Goal: Task Accomplishment & Management: Use online tool/utility

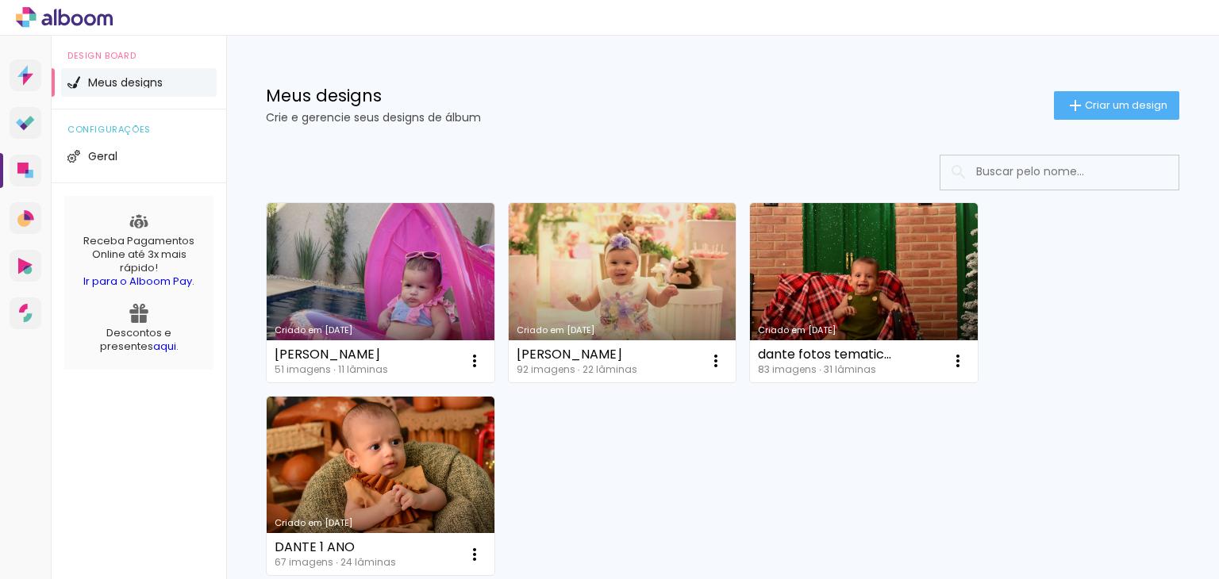
scroll to position [144, 0]
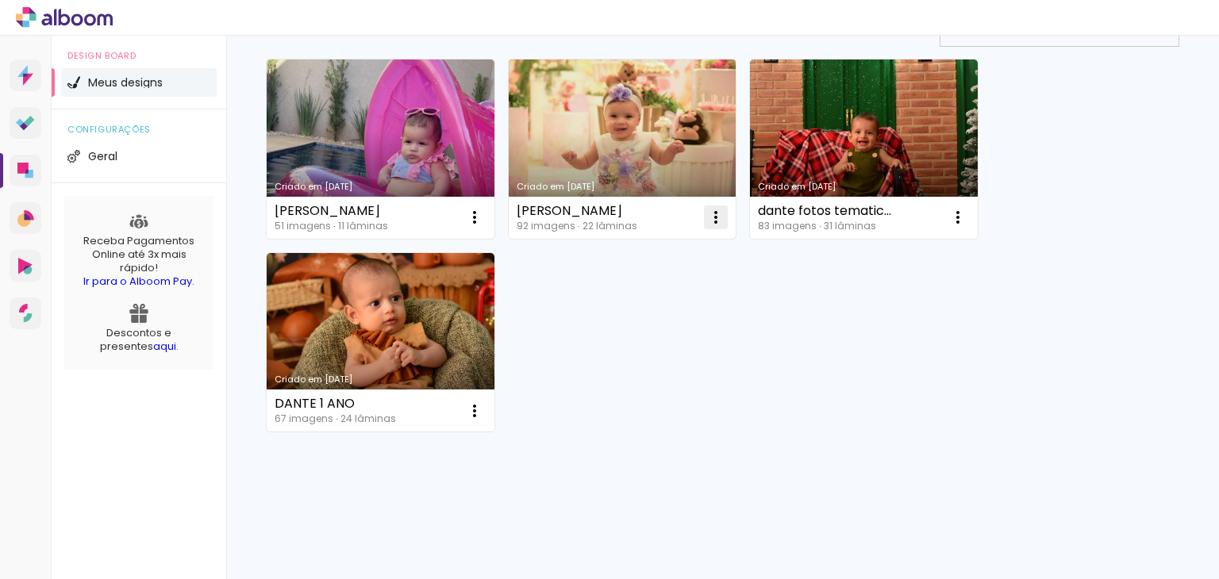
click at [484, 215] on iron-icon at bounding box center [474, 217] width 19 height 19
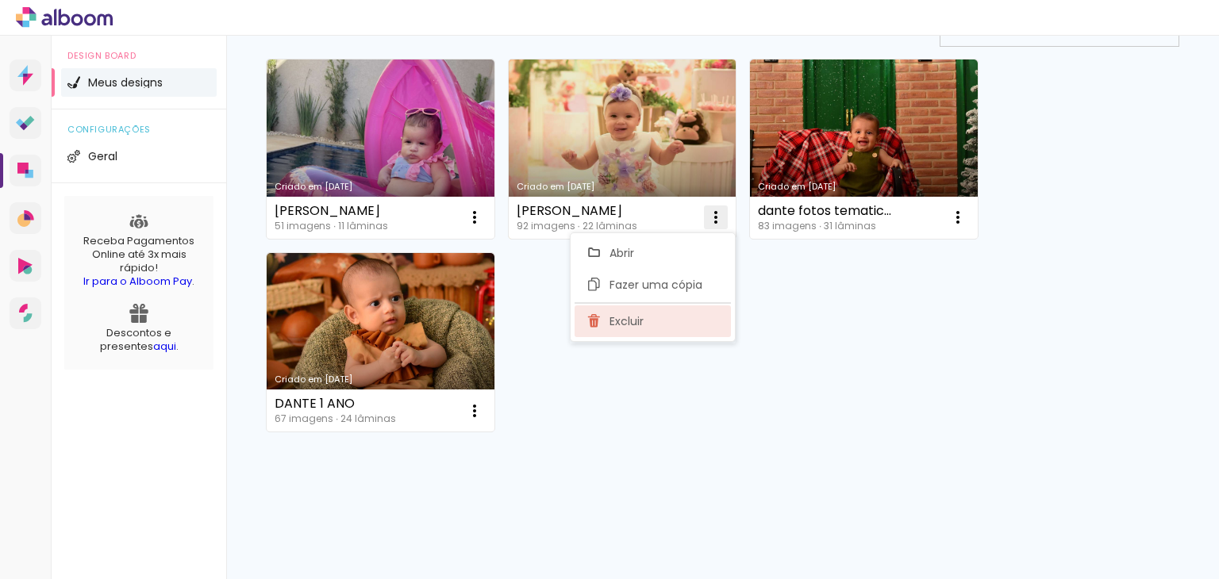
click at [663, 321] on paper-item "Excluir" at bounding box center [652, 321] width 156 height 32
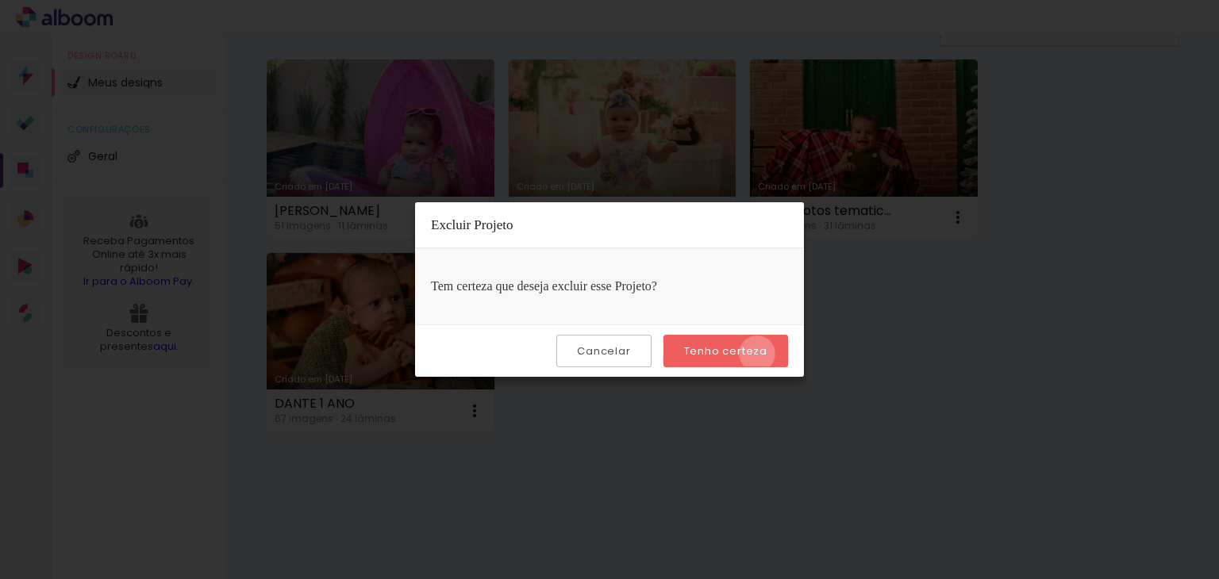
click at [0, 0] on slot "Tenho certeza" at bounding box center [0, 0] width 0 height 0
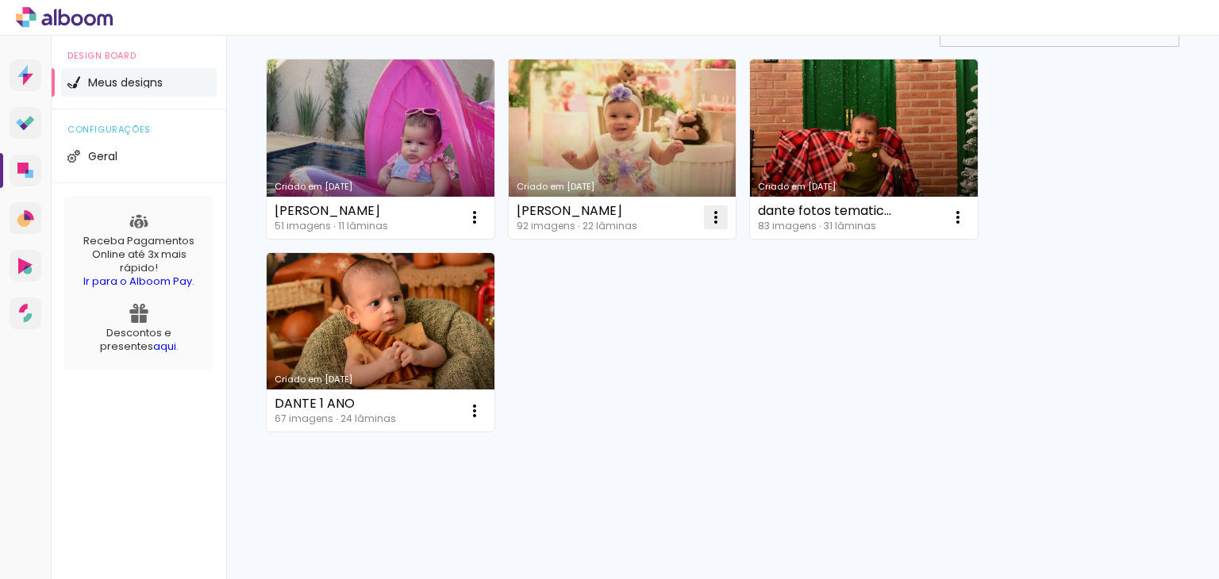
scroll to position [0, 0]
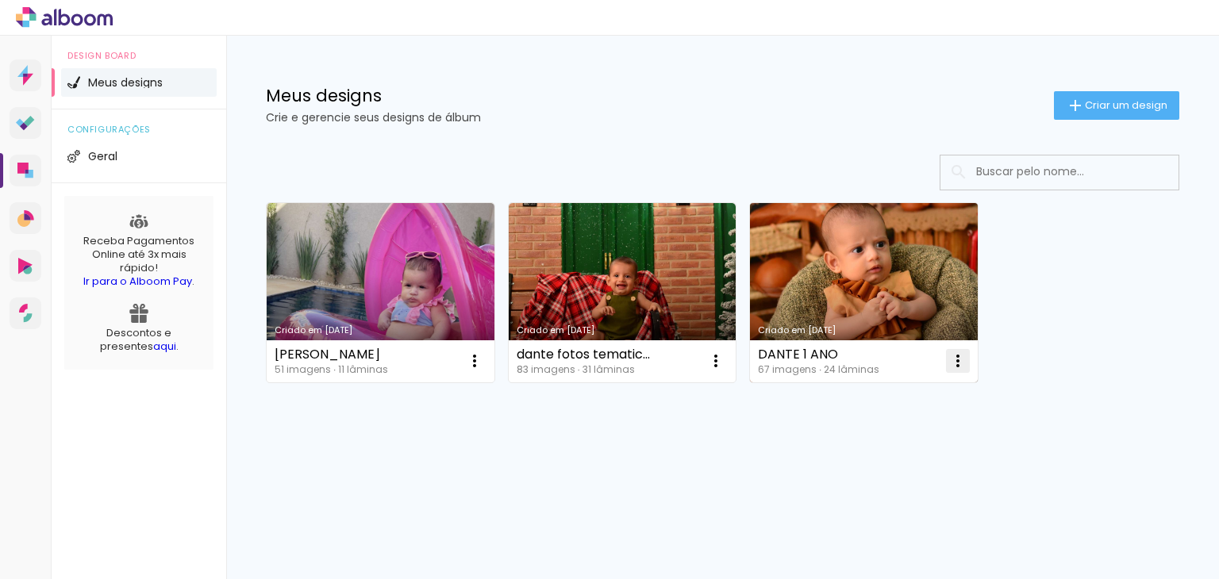
click at [484, 355] on iron-icon at bounding box center [474, 360] width 19 height 19
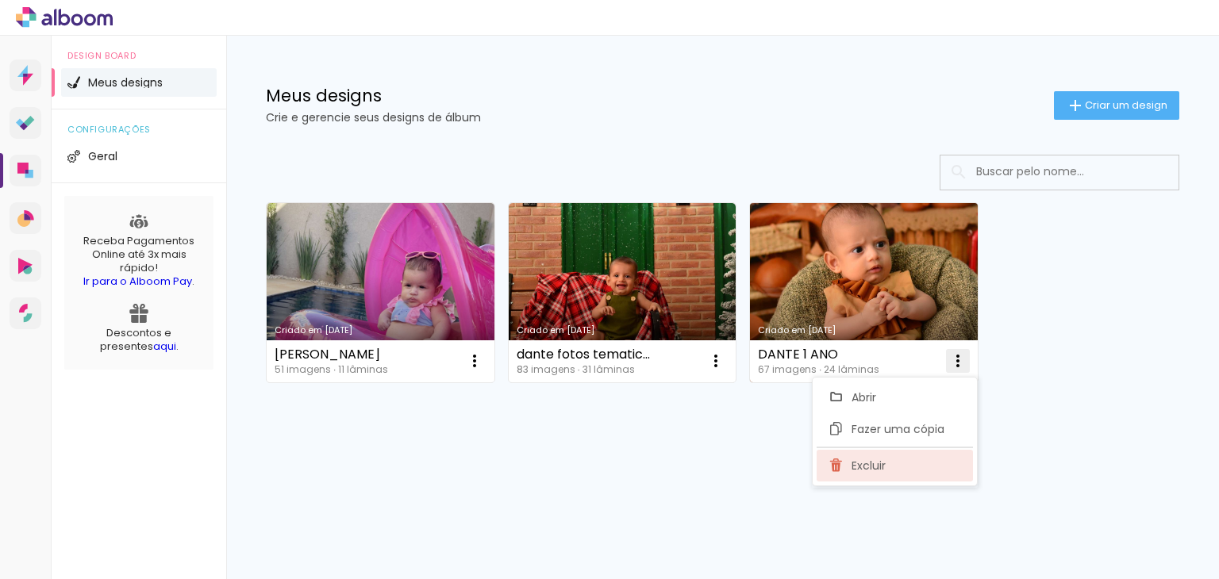
click at [856, 460] on span "Excluir" at bounding box center [868, 465] width 34 height 11
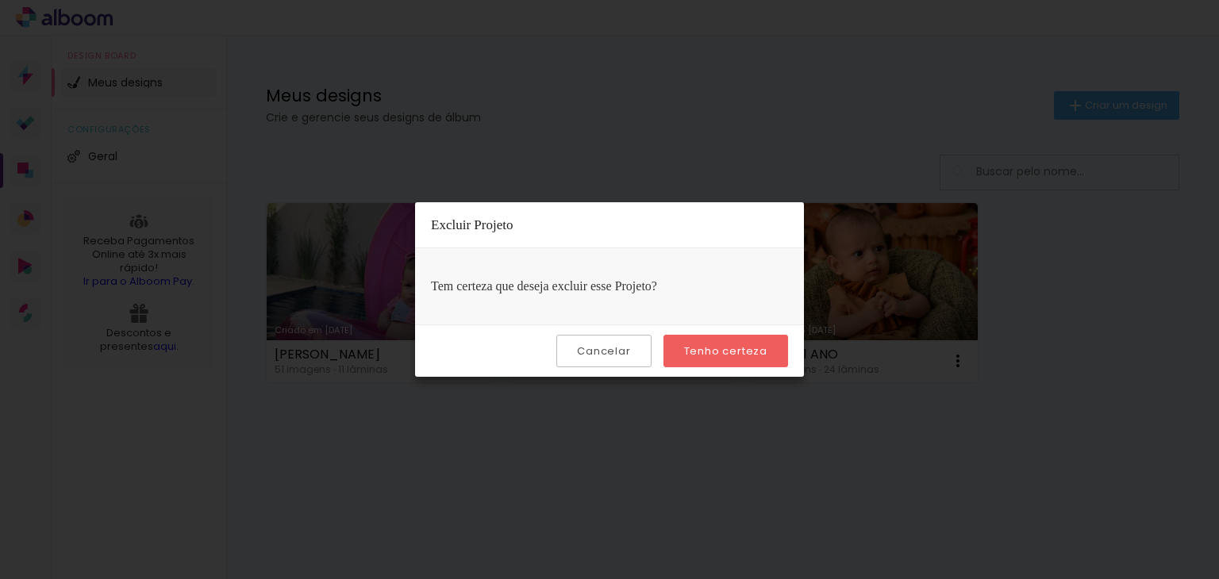
click at [774, 366] on paper-button "Tenho certeza" at bounding box center [725, 351] width 125 height 33
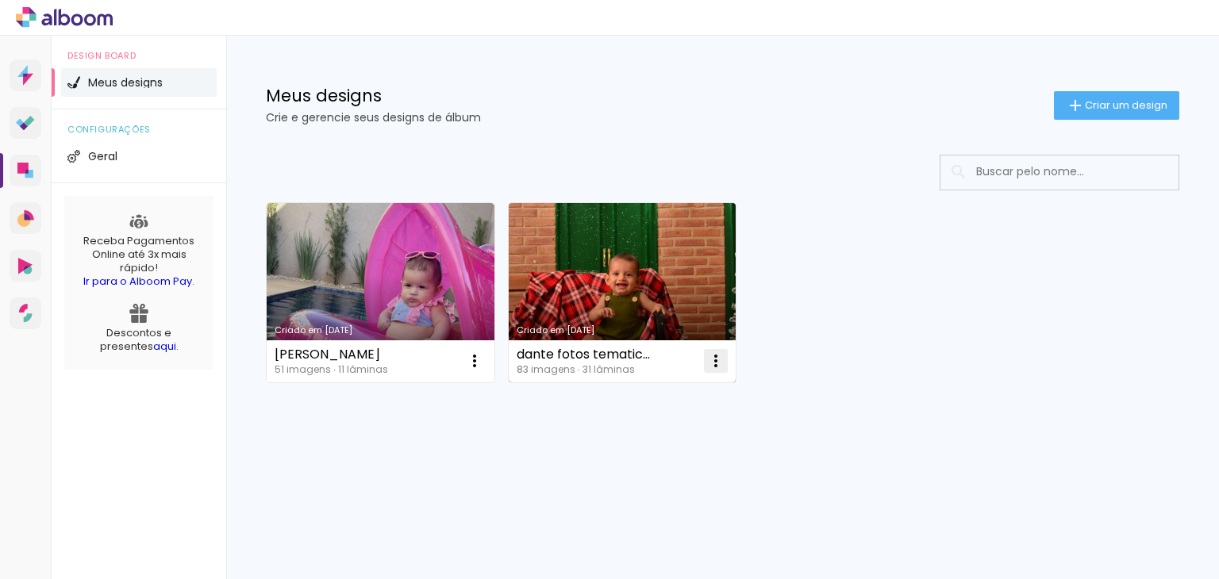
click at [484, 362] on iron-icon at bounding box center [474, 360] width 19 height 19
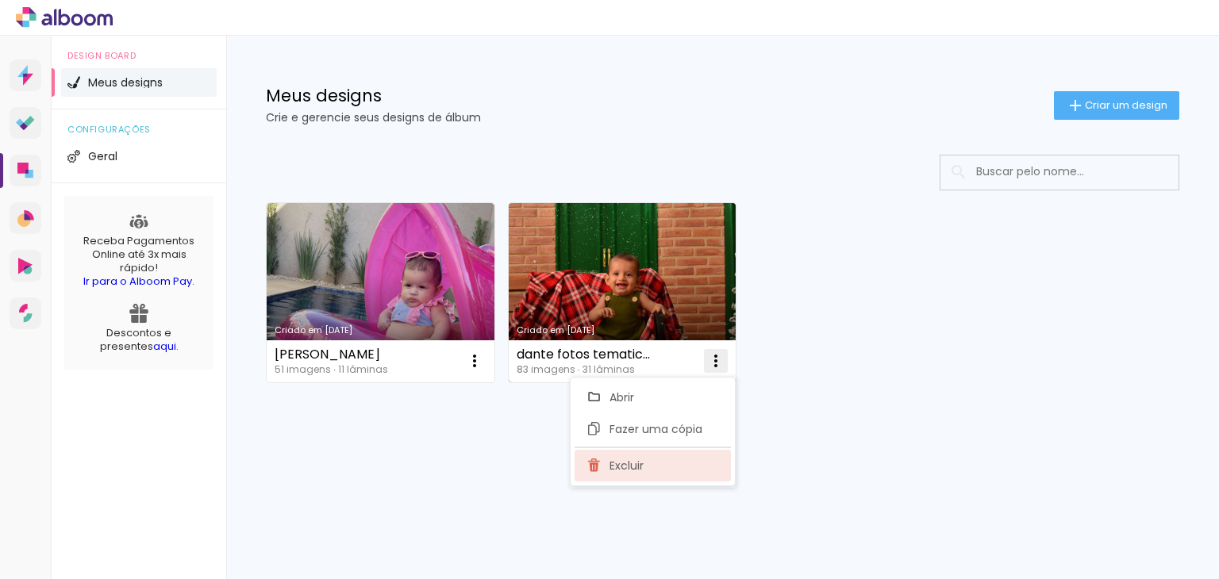
click at [686, 463] on paper-item "Excluir" at bounding box center [652, 466] width 156 height 32
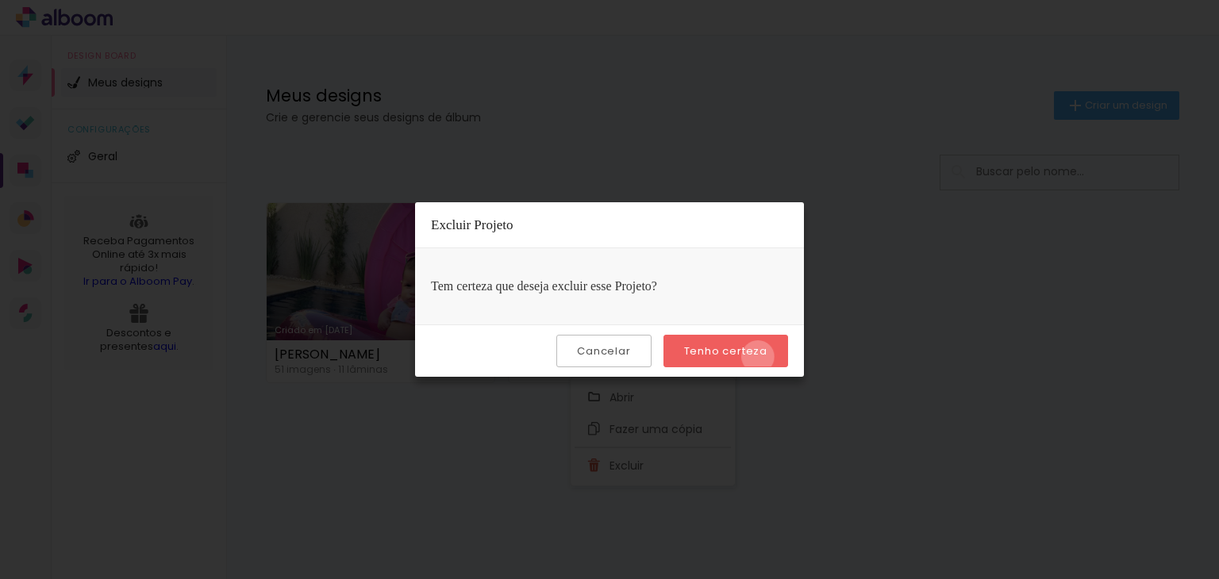
click at [0, 0] on slot "Tenho certeza" at bounding box center [0, 0] width 0 height 0
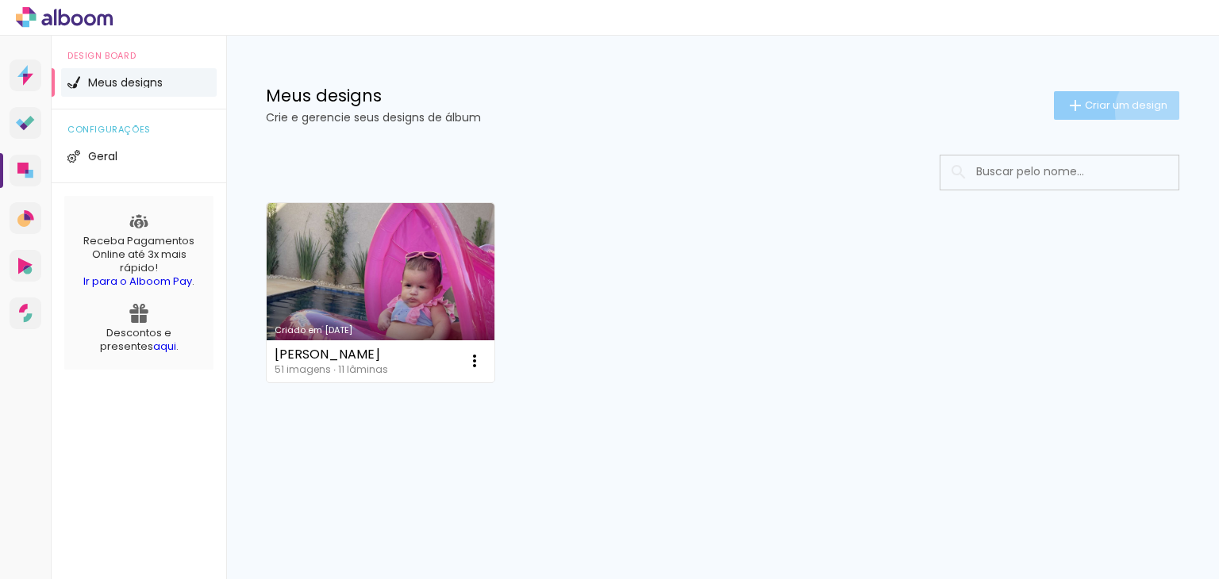
click at [1153, 110] on span "Criar um design" at bounding box center [1126, 105] width 83 height 10
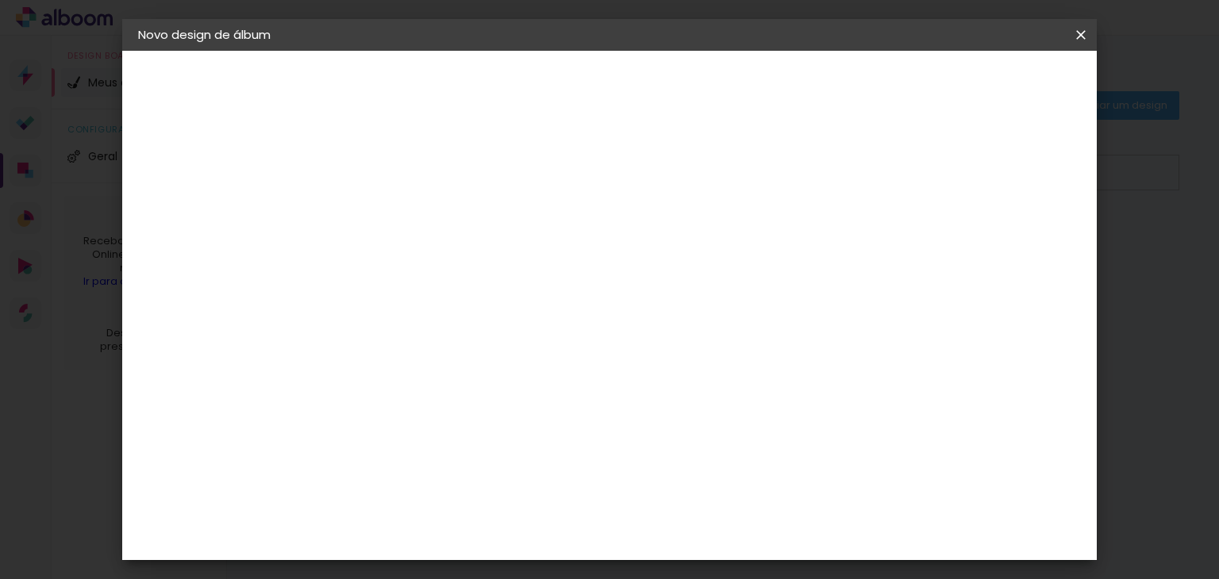
click at [0, 0] on div at bounding box center [0, 0] width 0 height 0
click at [398, 204] on input at bounding box center [398, 213] width 0 height 25
type input "[PERSON_NAME]"
type paper-input "[PERSON_NAME]"
click at [560, 91] on paper-button "Avançar" at bounding box center [521, 84] width 78 height 27
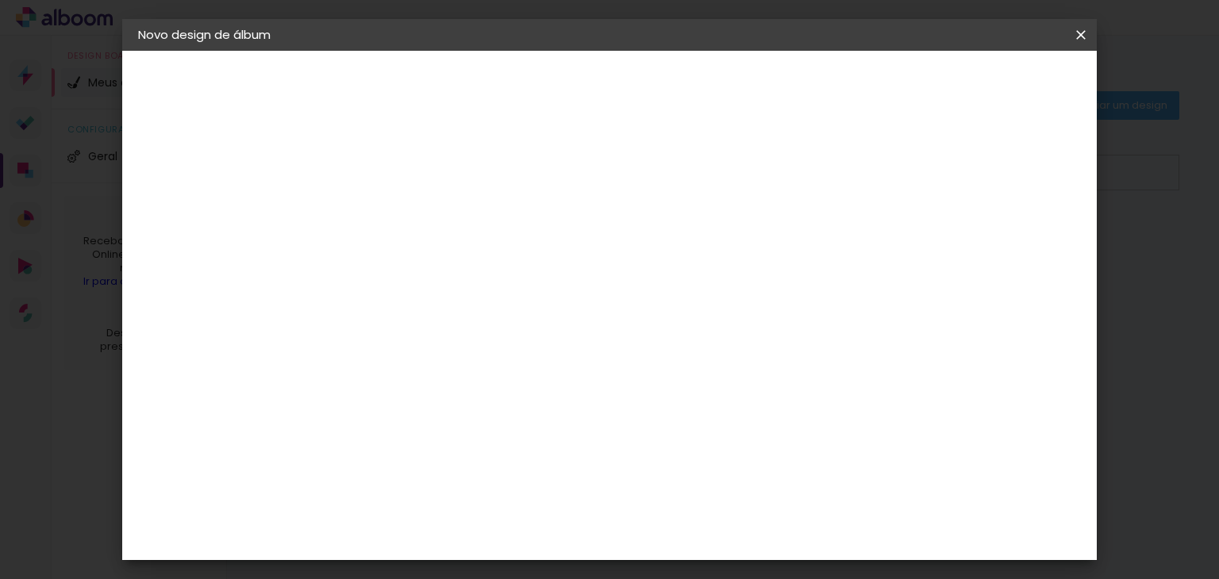
click at [510, 299] on input at bounding box center [438, 302] width 160 height 20
type input "l"
click at [694, 229] on paper-item "Tamanho Livre" at bounding box center [618, 241] width 152 height 35
click at [0, 0] on slot "Tamanho Livre" at bounding box center [0, 0] width 0 height 0
click at [0, 0] on slot "Avançar" at bounding box center [0, 0] width 0 height 0
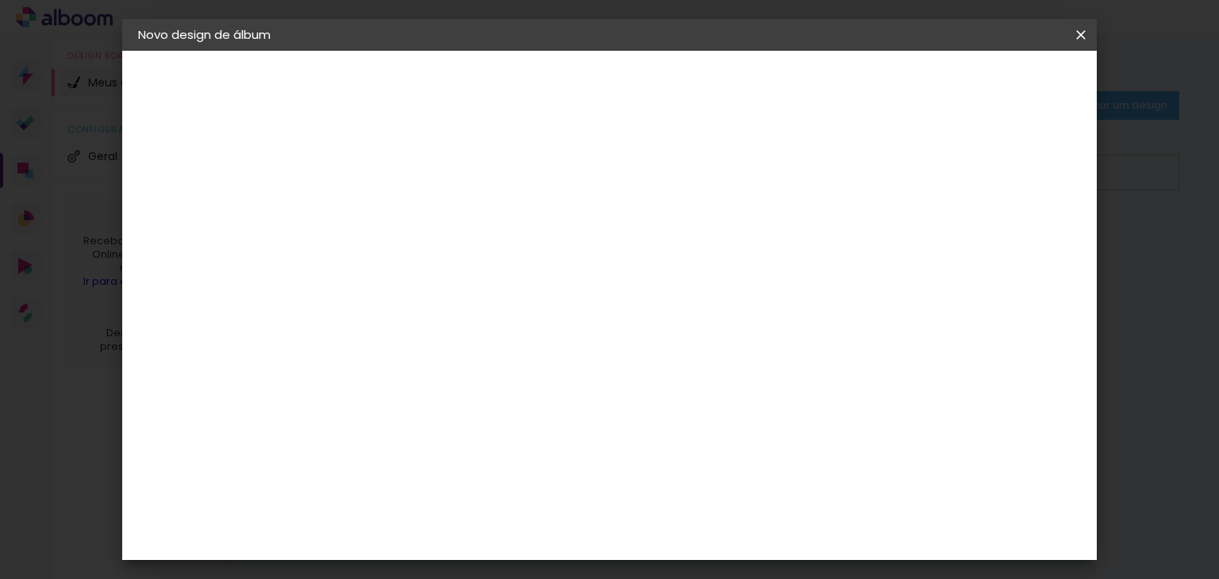
scroll to position [69, 0]
drag, startPoint x: 554, startPoint y: 180, endPoint x: 533, endPoint y: 180, distance: 20.6
click at [533, 180] on div "30 cm" at bounding box center [565, 179] width 282 height 40
drag, startPoint x: 359, startPoint y: 367, endPoint x: 345, endPoint y: 367, distance: 13.5
click at [345, 367] on input "30" at bounding box center [347, 367] width 41 height 24
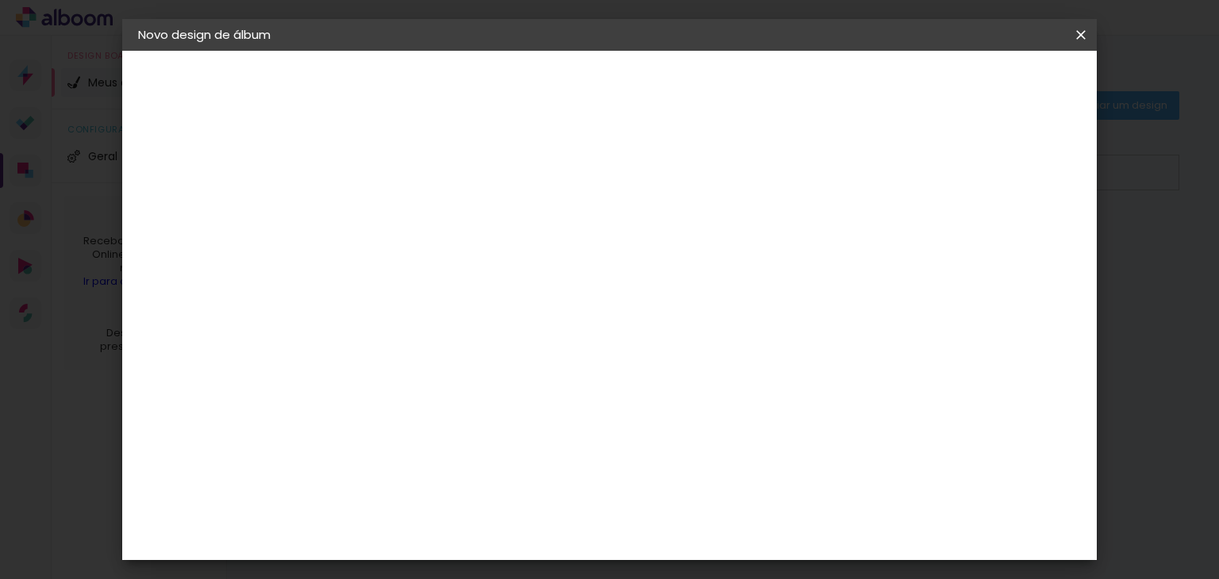
scroll to position [148, 0]
type input "20,4"
type paper-input "20,4"
drag, startPoint x: 716, startPoint y: 464, endPoint x: 679, endPoint y: 464, distance: 37.3
click at [679, 464] on input "60" at bounding box center [697, 464] width 41 height 24
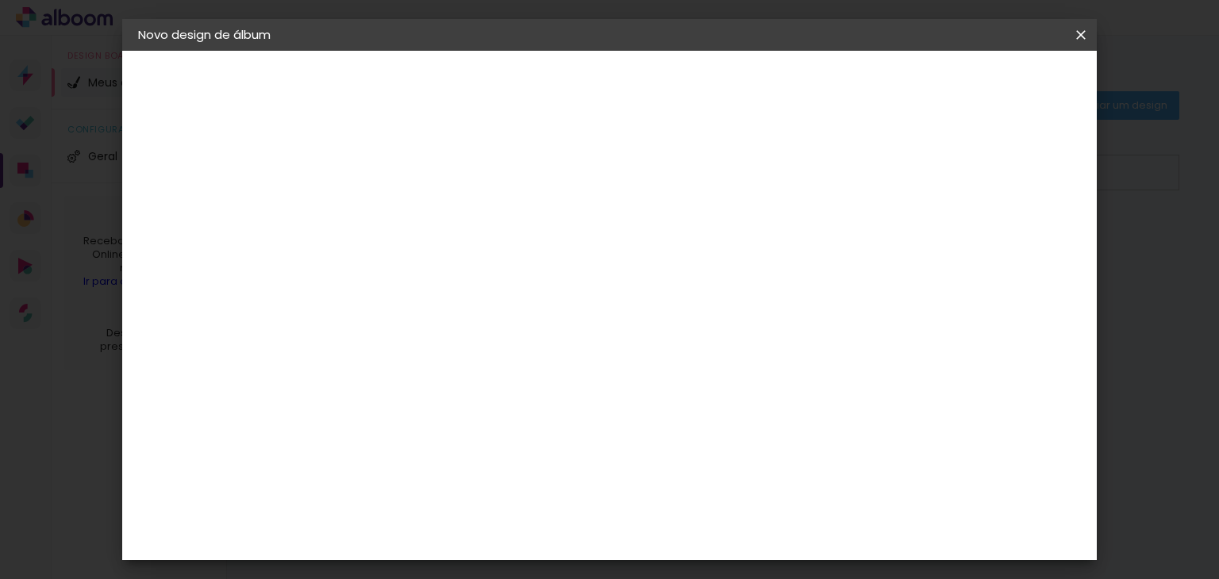
scroll to position [0, 0]
type input "40,8"
type paper-input "40,8"
click at [365, 179] on input "2" at bounding box center [386, 182] width 55 height 20
type input "3"
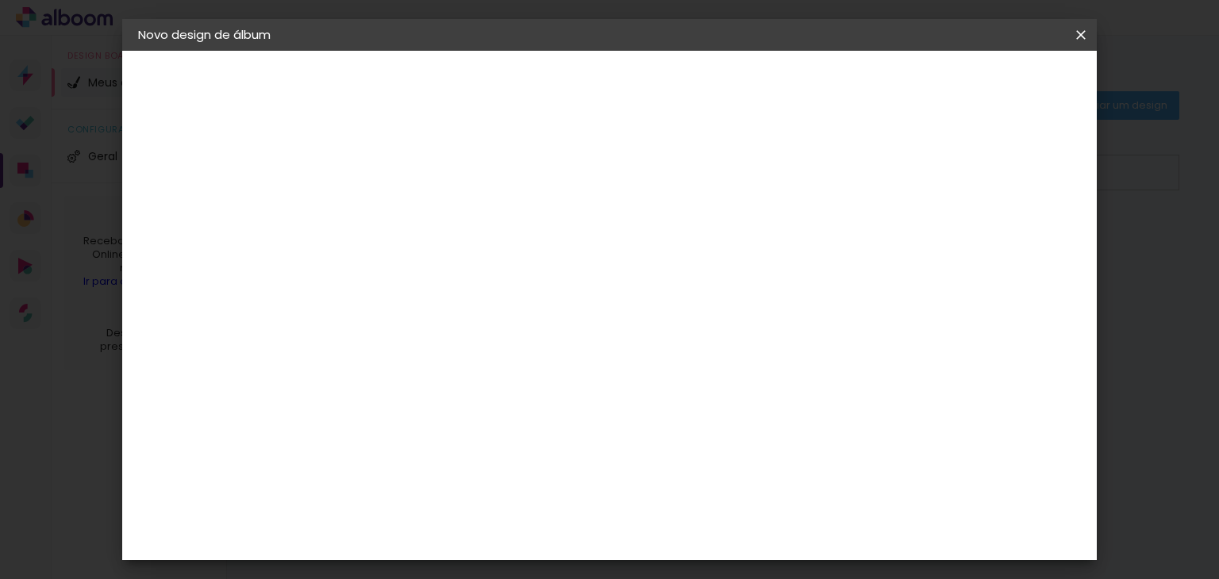
type input "2"
click at [997, 94] on paper-button "Iniciar design" at bounding box center [945, 84] width 104 height 27
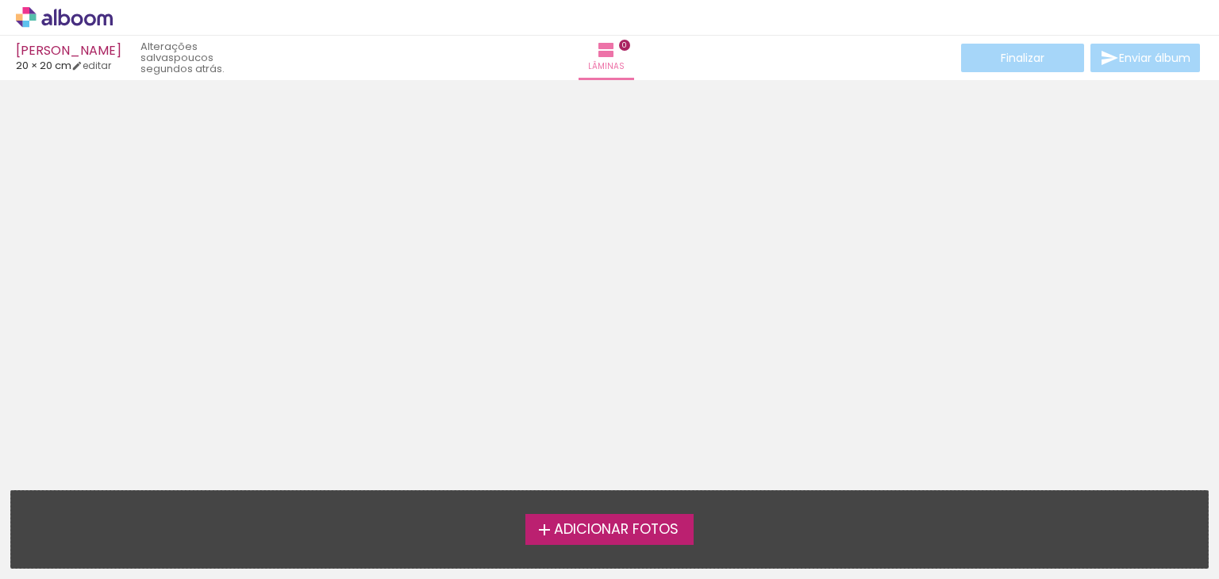
click at [576, 532] on span "Adicionar Fotos" at bounding box center [616, 530] width 125 height 14
click at [0, 0] on input "file" at bounding box center [0, 0] width 0 height 0
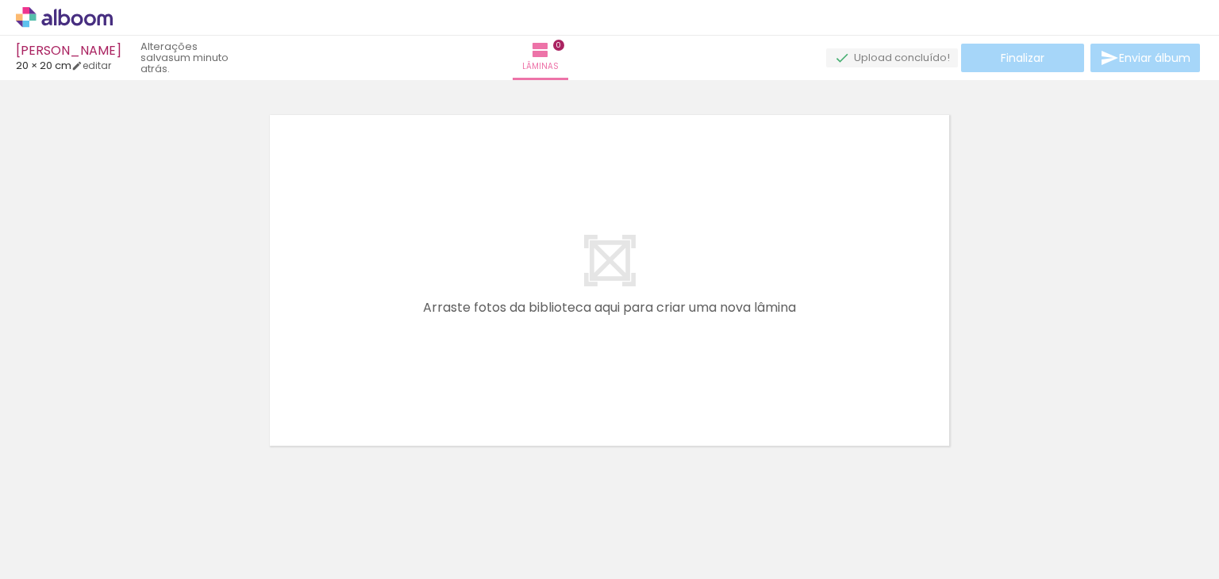
scroll to position [50, 0]
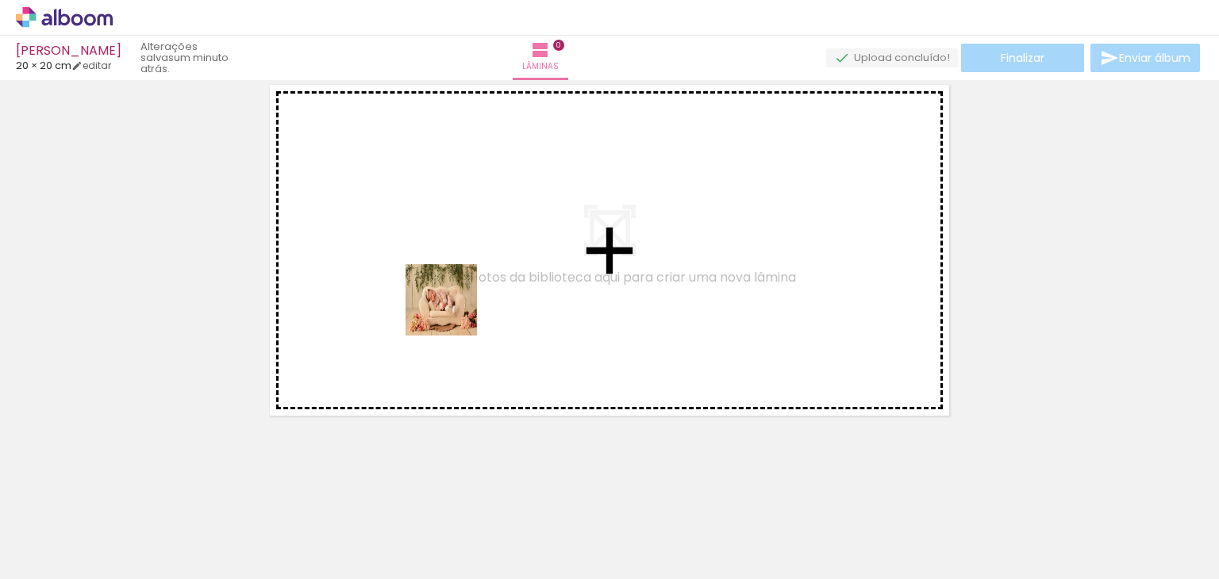
drag, startPoint x: 525, startPoint y: 540, endPoint x: 451, endPoint y: 302, distance: 249.4
click at [451, 302] on quentale-workspace at bounding box center [609, 289] width 1219 height 579
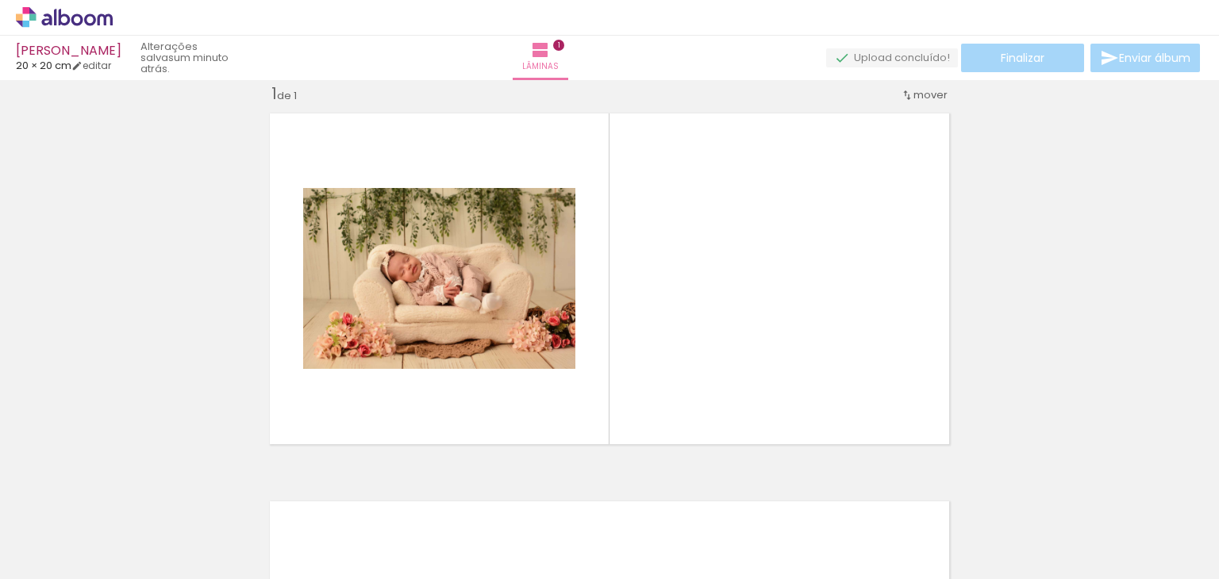
scroll to position [20, 0]
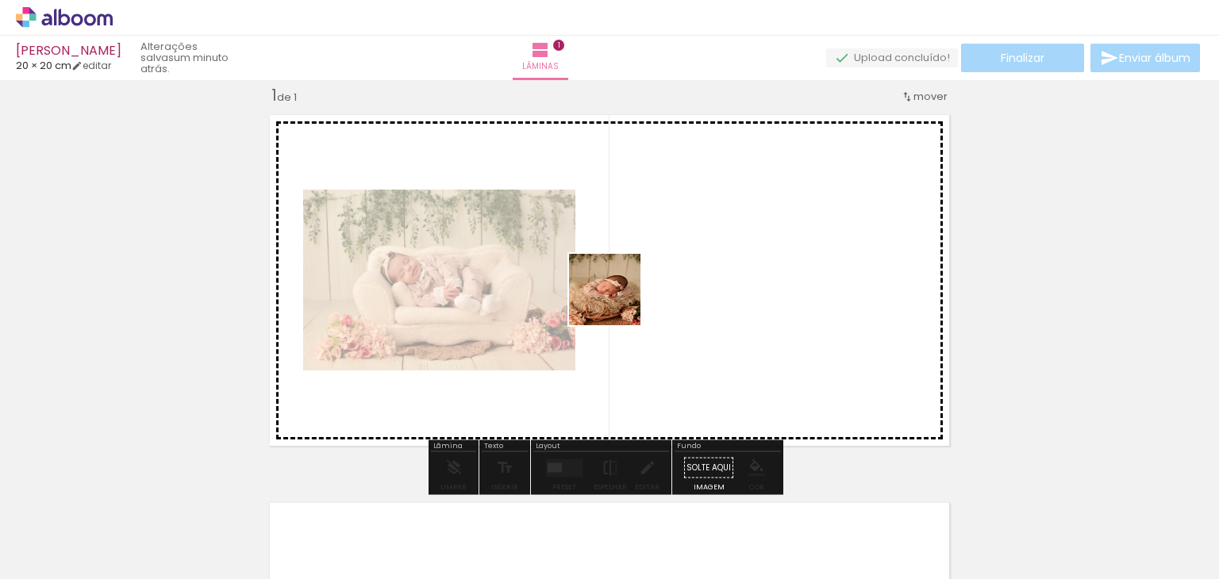
drag, startPoint x: 616, startPoint y: 524, endPoint x: 677, endPoint y: 496, distance: 67.4
click at [616, 296] on quentale-workspace at bounding box center [609, 289] width 1219 height 579
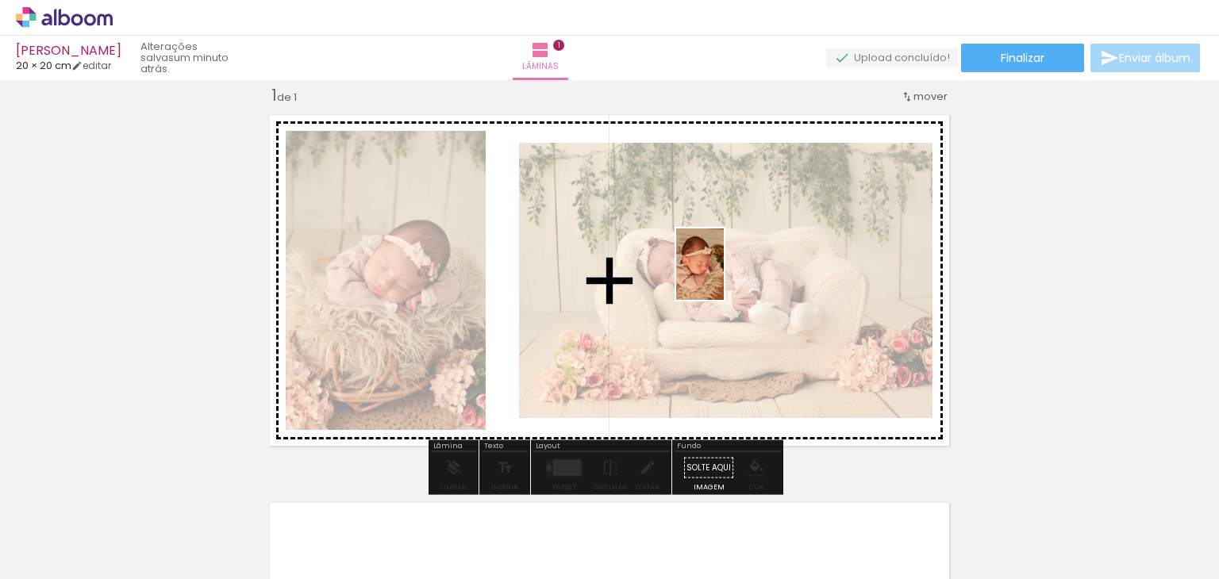
drag, startPoint x: 701, startPoint y: 512, endPoint x: 724, endPoint y: 276, distance: 236.7
click at [724, 276] on quentale-workspace at bounding box center [609, 289] width 1219 height 579
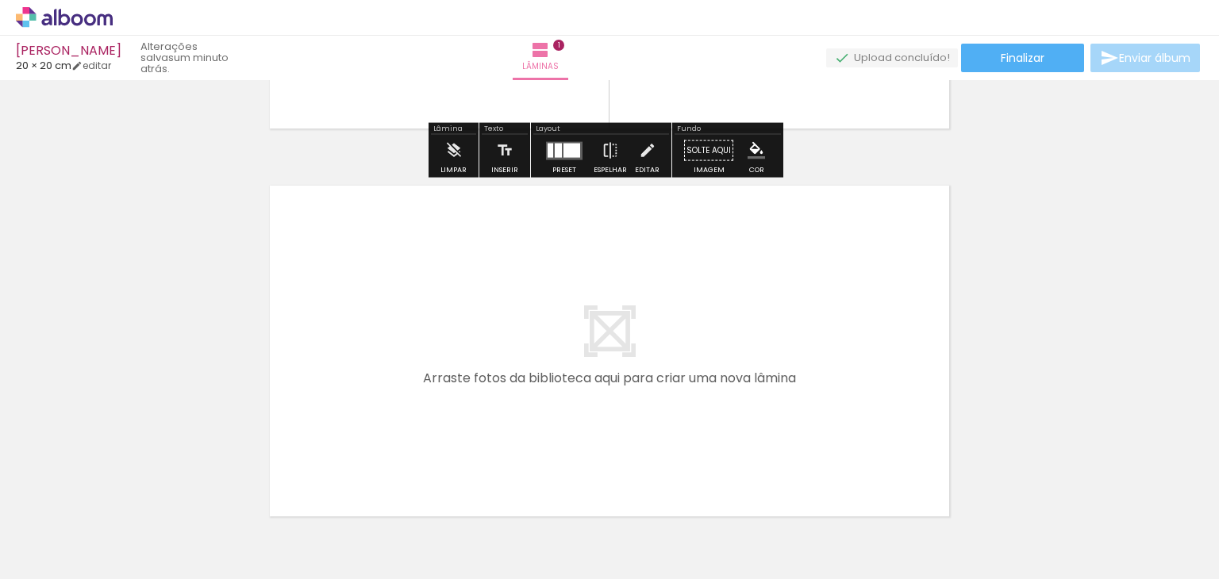
scroll to position [417, 0]
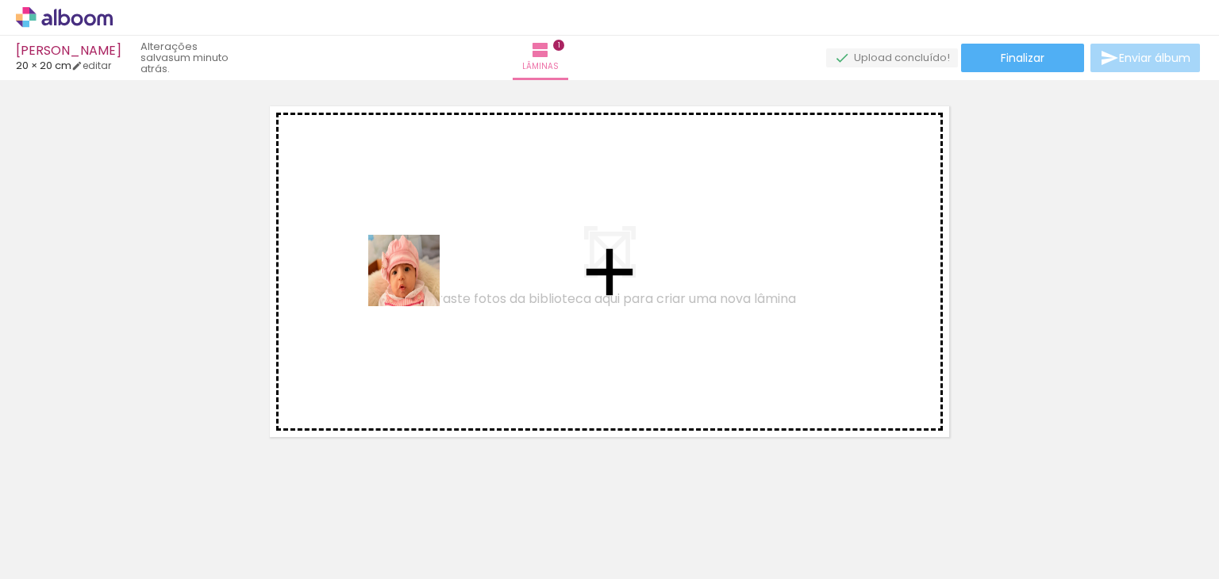
drag, startPoint x: 259, startPoint y: 521, endPoint x: 188, endPoint y: 491, distance: 76.8
click at [416, 278] on quentale-workspace at bounding box center [609, 289] width 1219 height 579
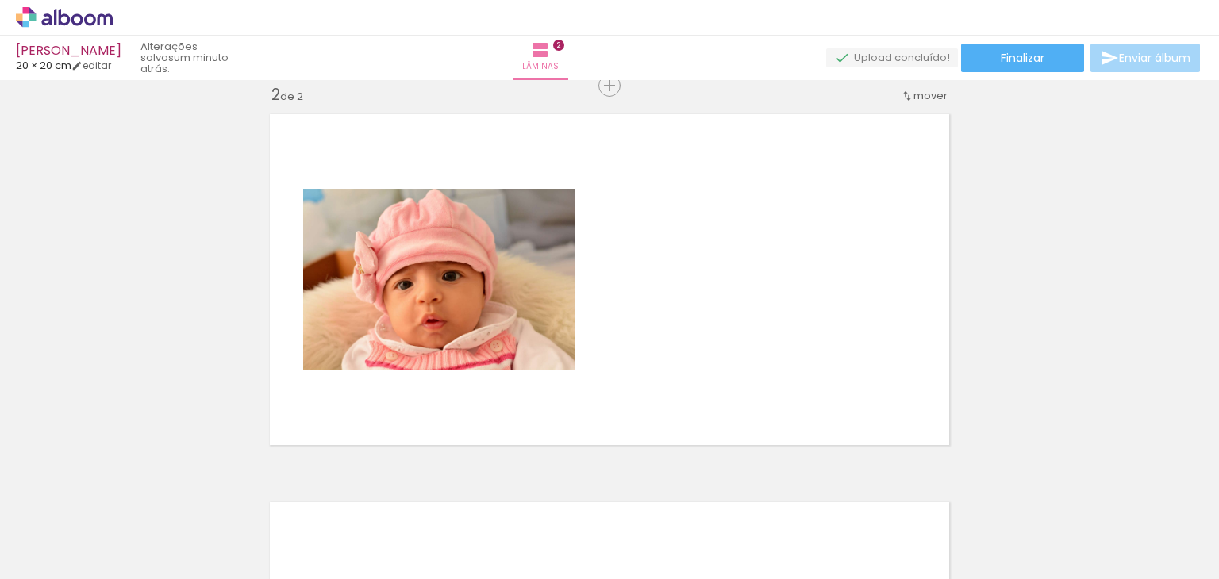
scroll to position [408, 0]
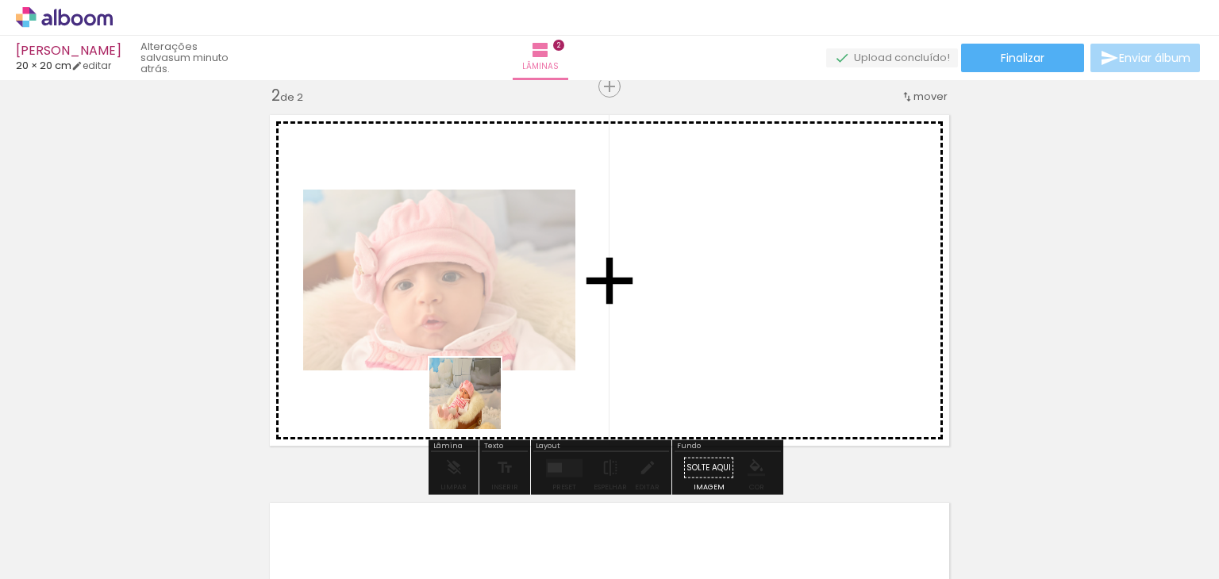
drag, startPoint x: 477, startPoint y: 405, endPoint x: 742, endPoint y: 308, distance: 282.4
click at [742, 308] on quentale-workspace at bounding box center [609, 289] width 1219 height 579
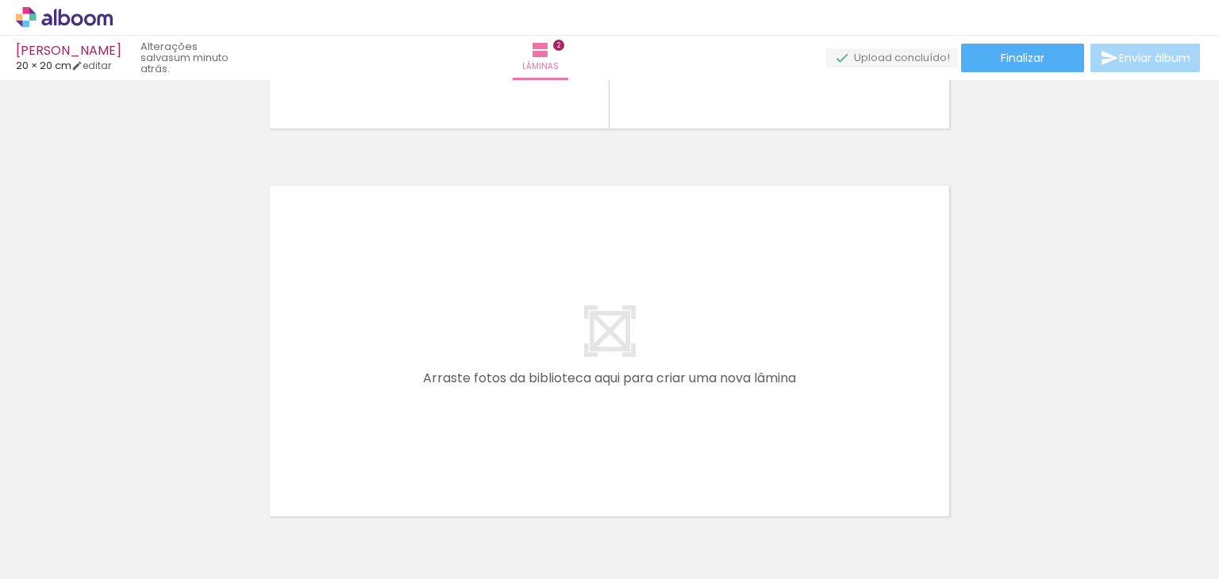
scroll to position [0, 0]
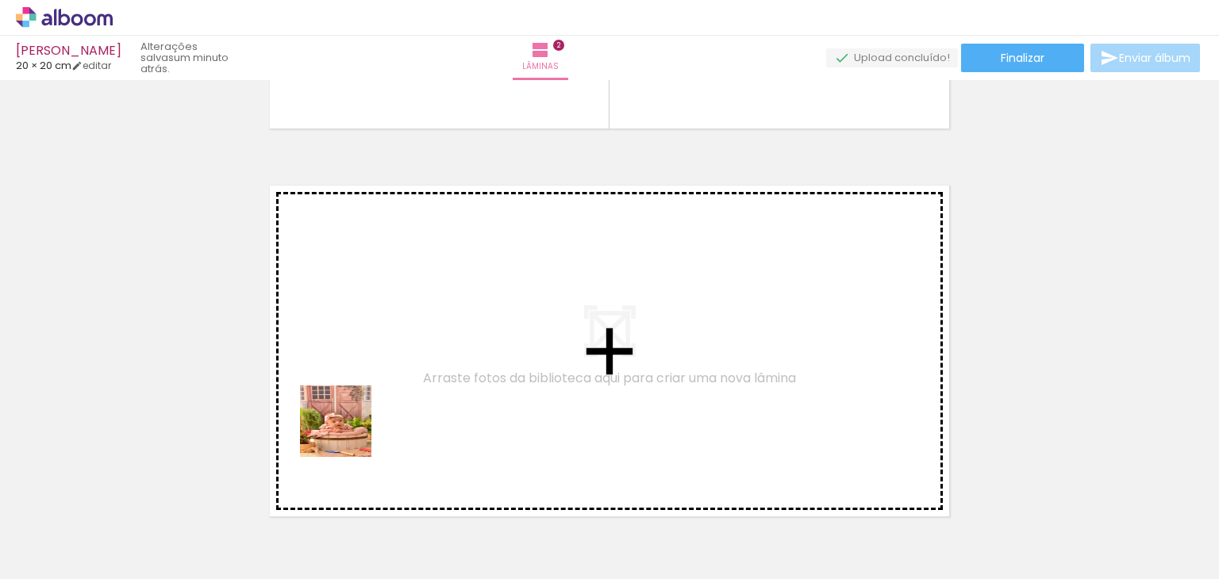
drag, startPoint x: 339, startPoint y: 528, endPoint x: 451, endPoint y: 527, distance: 112.7
click at [358, 305] on quentale-workspace at bounding box center [609, 289] width 1219 height 579
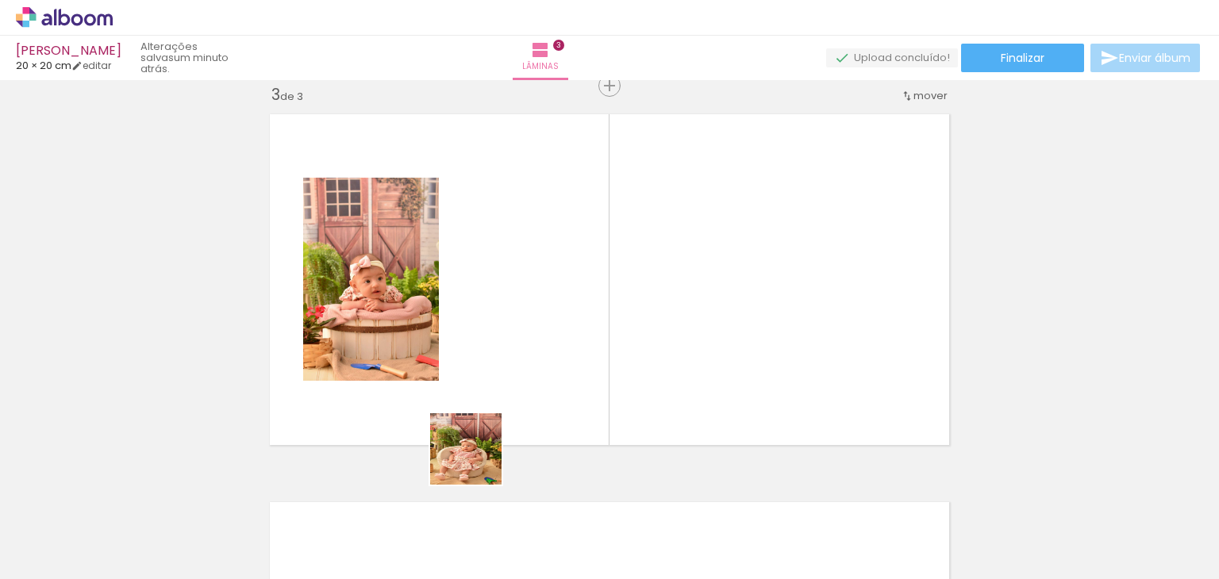
drag, startPoint x: 450, startPoint y: 525, endPoint x: 670, endPoint y: 337, distance: 289.8
click at [628, 302] on quentale-workspace at bounding box center [609, 289] width 1219 height 579
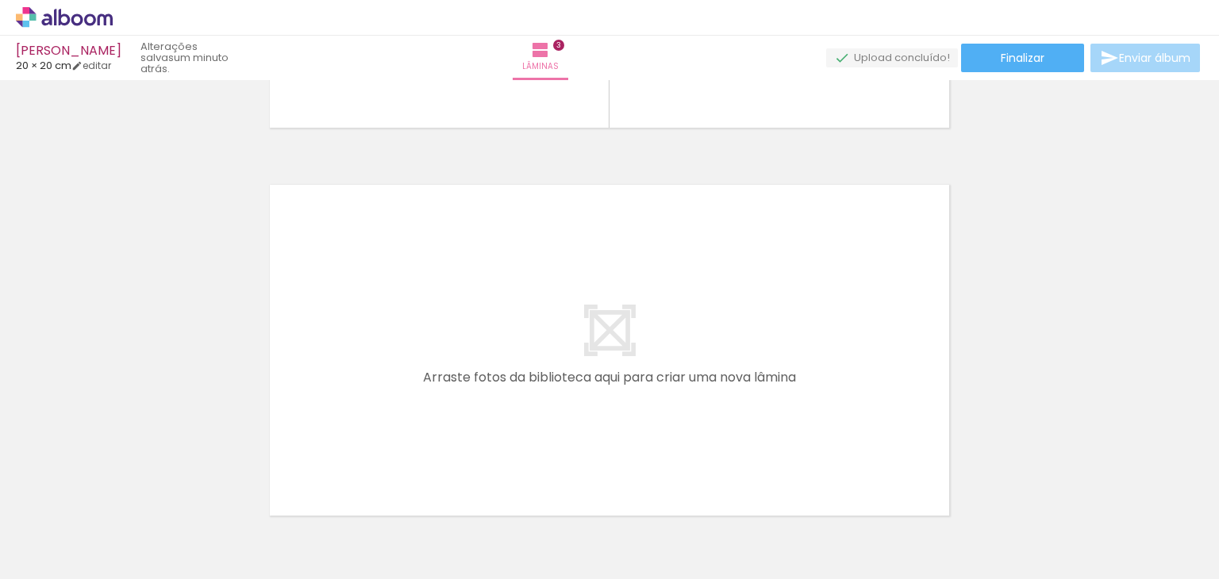
scroll to position [0, 381]
drag, startPoint x: 571, startPoint y: 522, endPoint x: 637, endPoint y: 490, distance: 73.1
click at [449, 344] on quentale-workspace at bounding box center [609, 289] width 1219 height 579
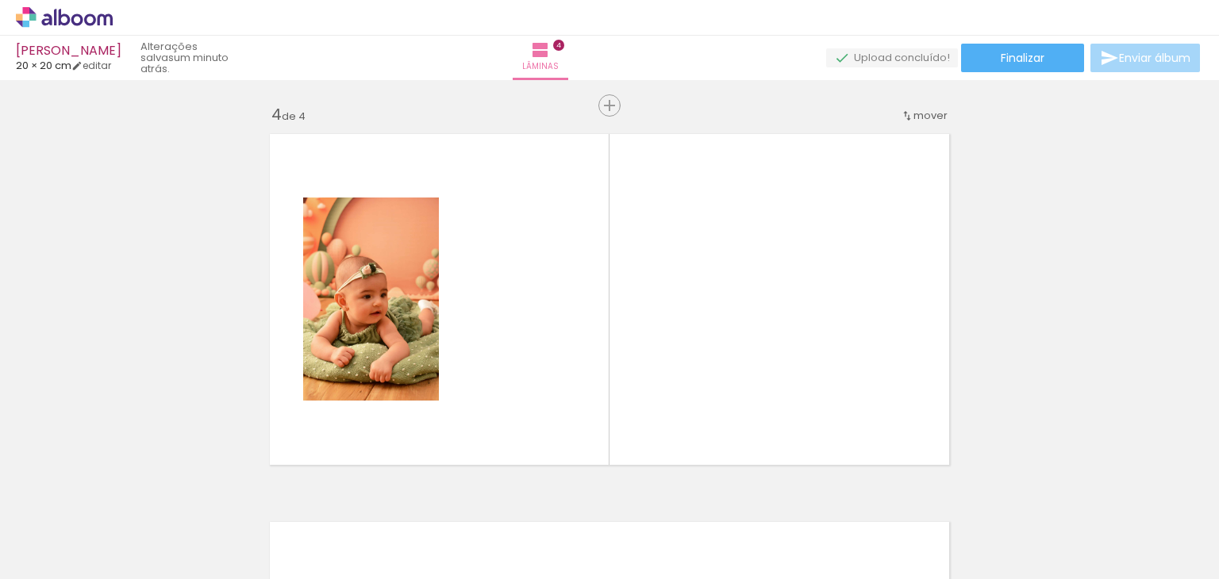
scroll to position [1184, 0]
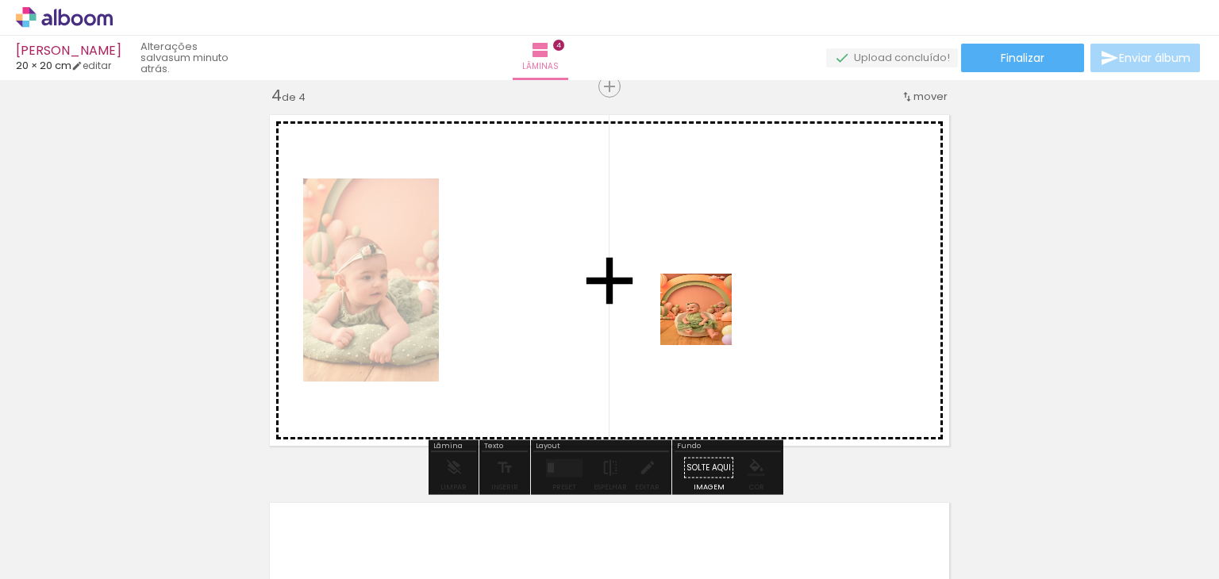
drag, startPoint x: 699, startPoint y: 352, endPoint x: 734, endPoint y: 256, distance: 102.2
click at [734, 256] on quentale-workspace at bounding box center [609, 289] width 1219 height 579
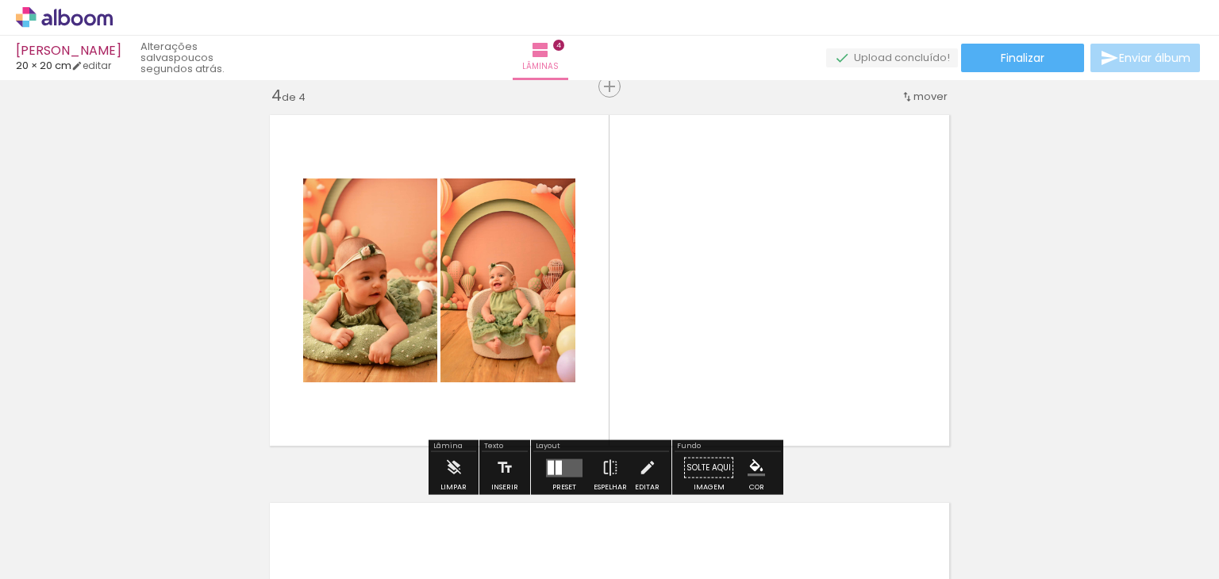
scroll to position [1342, 0]
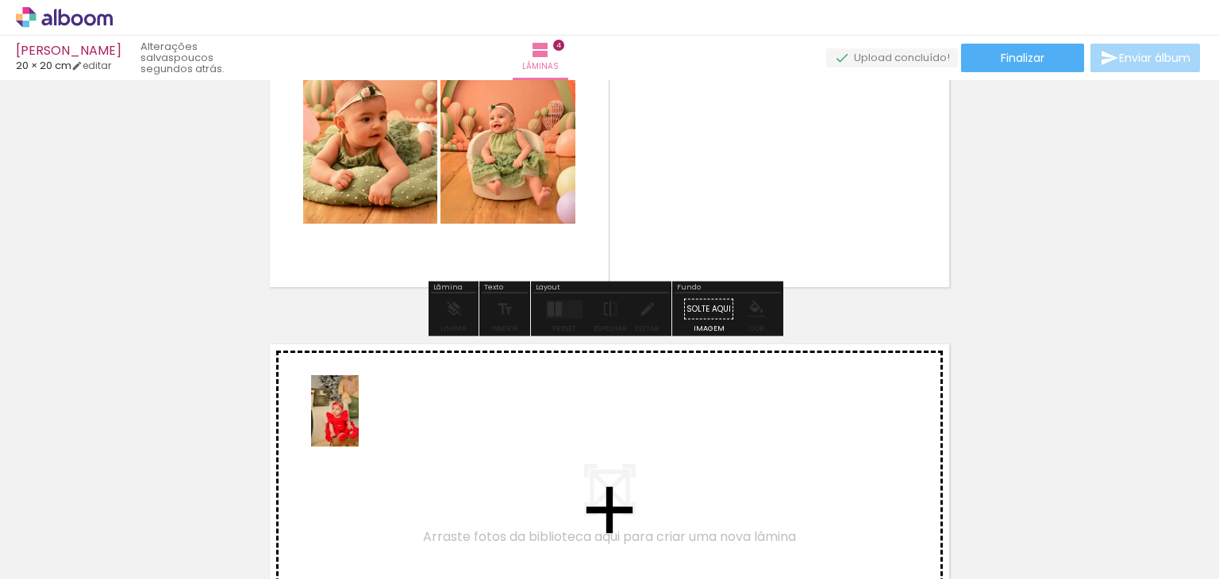
drag, startPoint x: 367, startPoint y: 539, endPoint x: 359, endPoint y: 423, distance: 116.2
click at [359, 423] on quentale-workspace at bounding box center [609, 289] width 1219 height 579
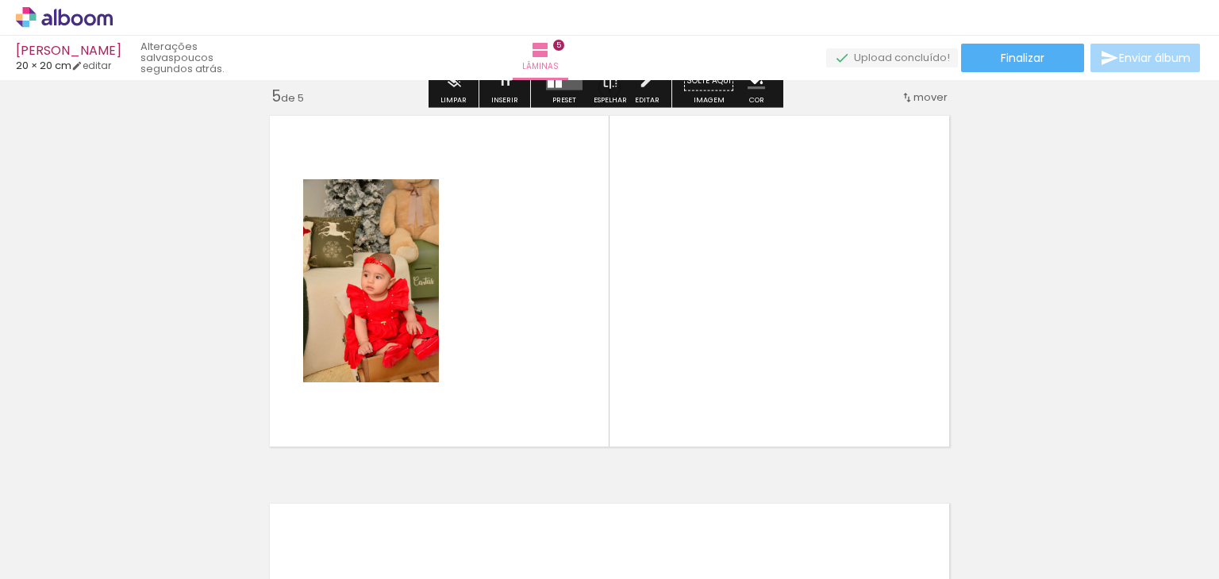
scroll to position [1572, 0]
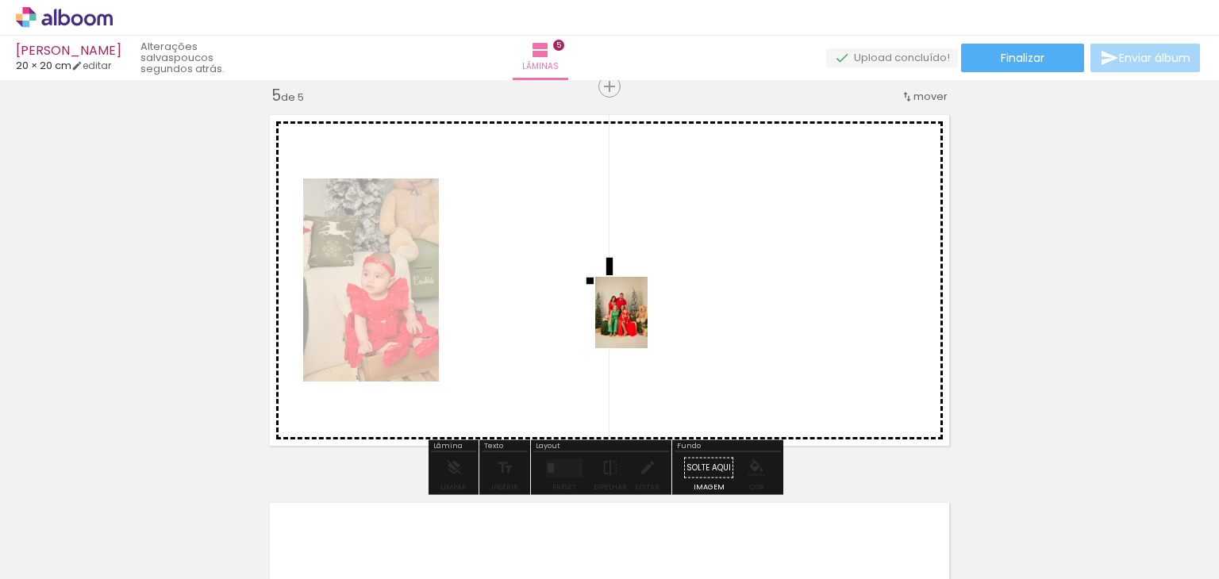
drag, startPoint x: 445, startPoint y: 533, endPoint x: 643, endPoint y: 325, distance: 287.4
click at [643, 325] on quentale-workspace at bounding box center [609, 289] width 1219 height 579
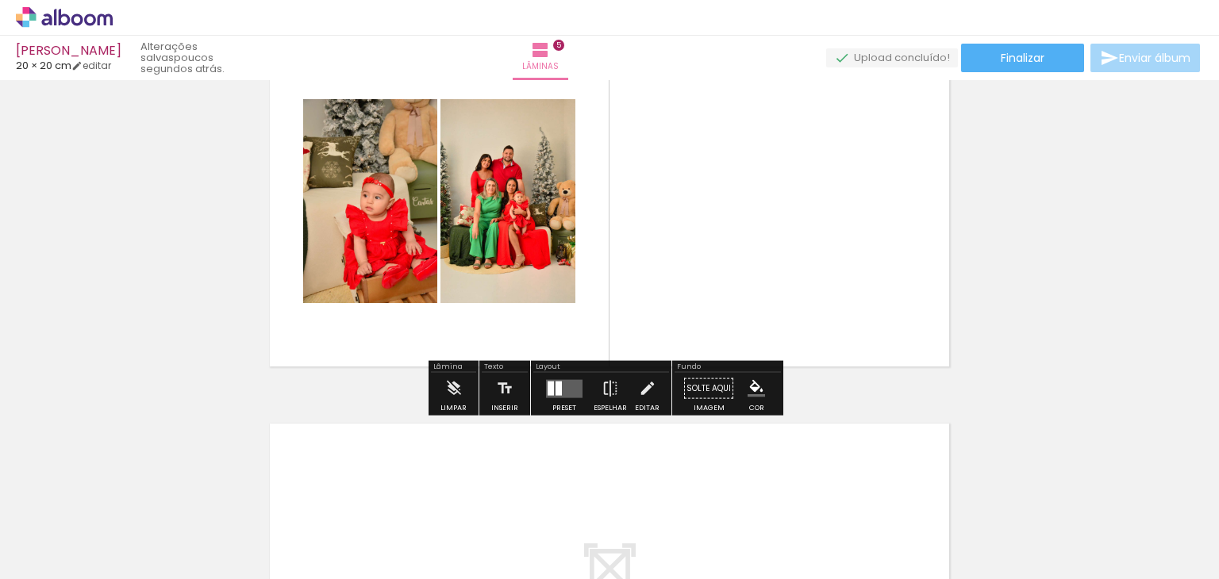
scroll to position [1730, 0]
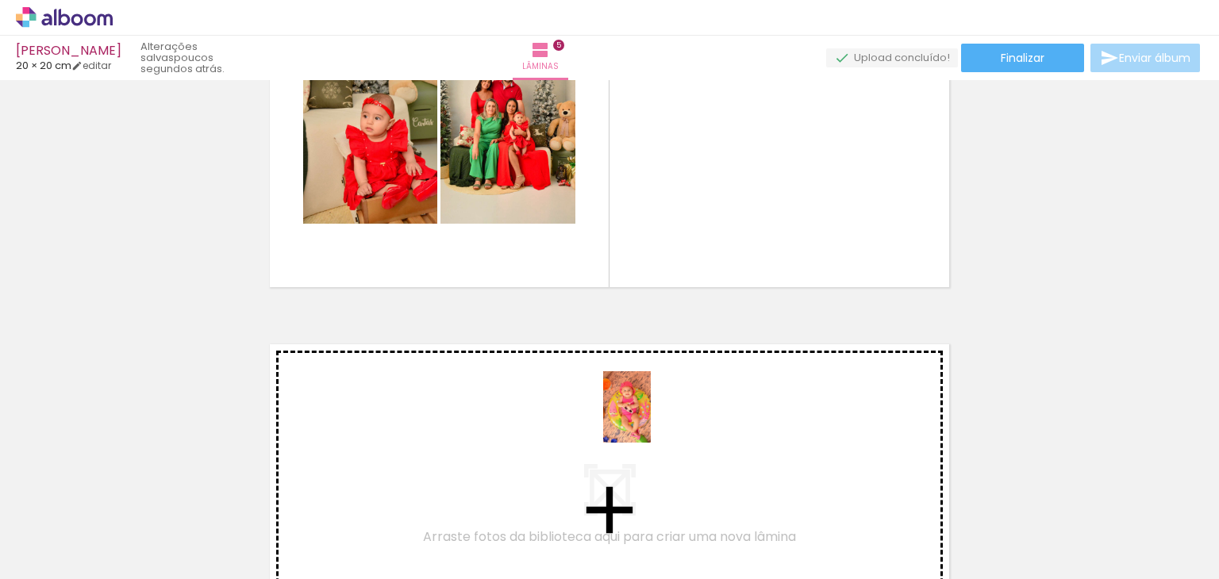
drag, startPoint x: 690, startPoint y: 543, endPoint x: 651, endPoint y: 419, distance: 130.0
click at [651, 419] on quentale-workspace at bounding box center [609, 289] width 1219 height 579
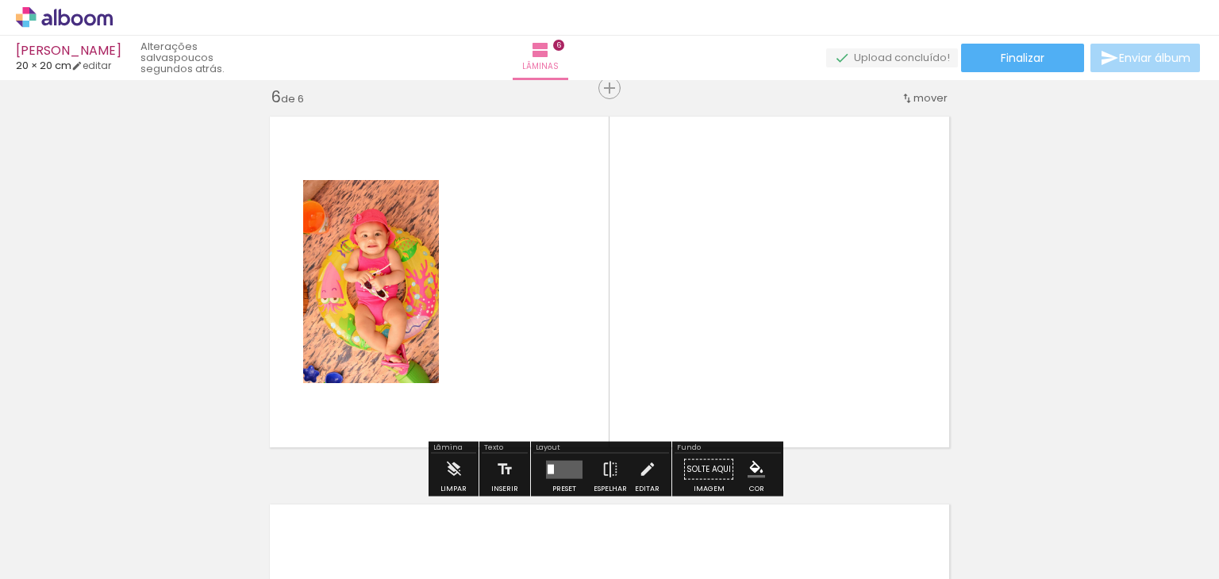
scroll to position [1960, 0]
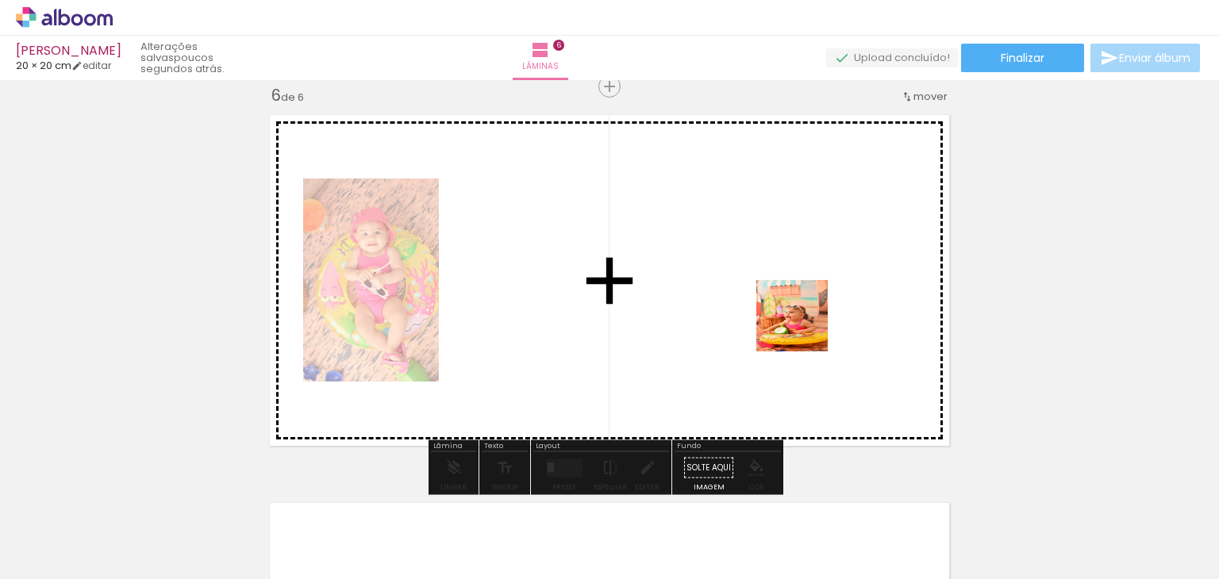
drag, startPoint x: 806, startPoint y: 536, endPoint x: 818, endPoint y: 318, distance: 218.5
click at [805, 306] on quentale-workspace at bounding box center [609, 289] width 1219 height 579
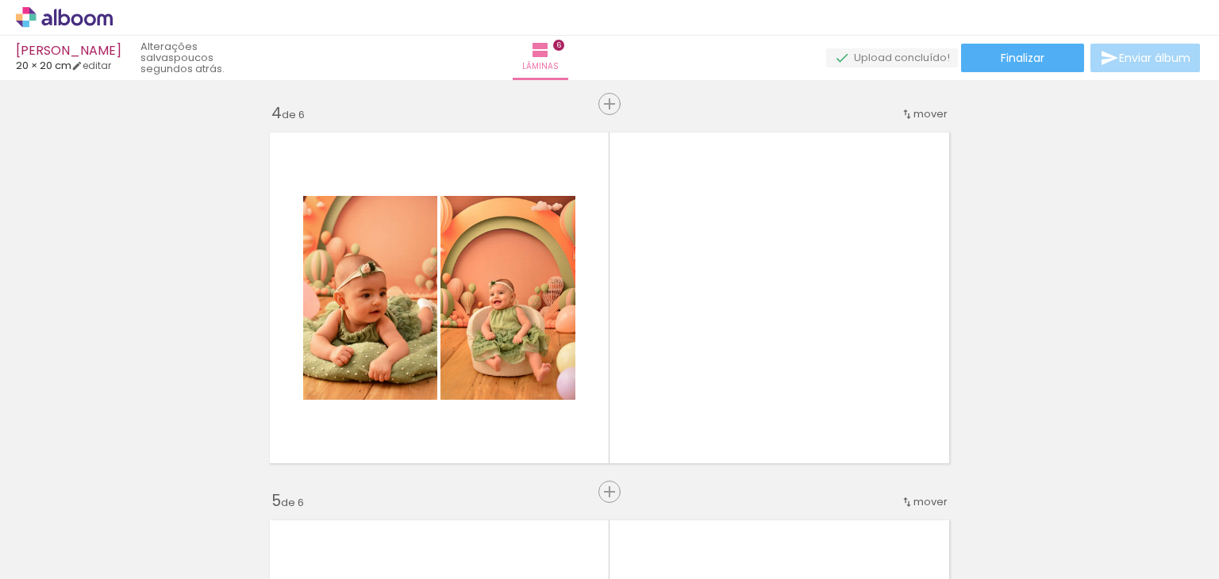
scroll to position [1008, 0]
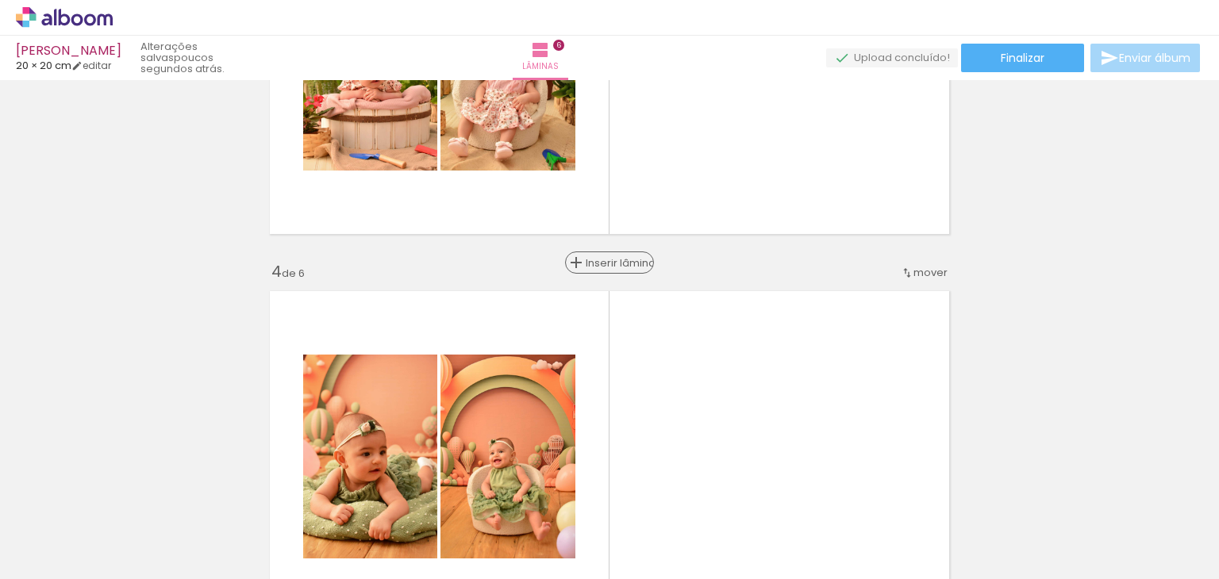
click at [605, 262] on span "Inserir lâmina" at bounding box center [617, 263] width 62 height 10
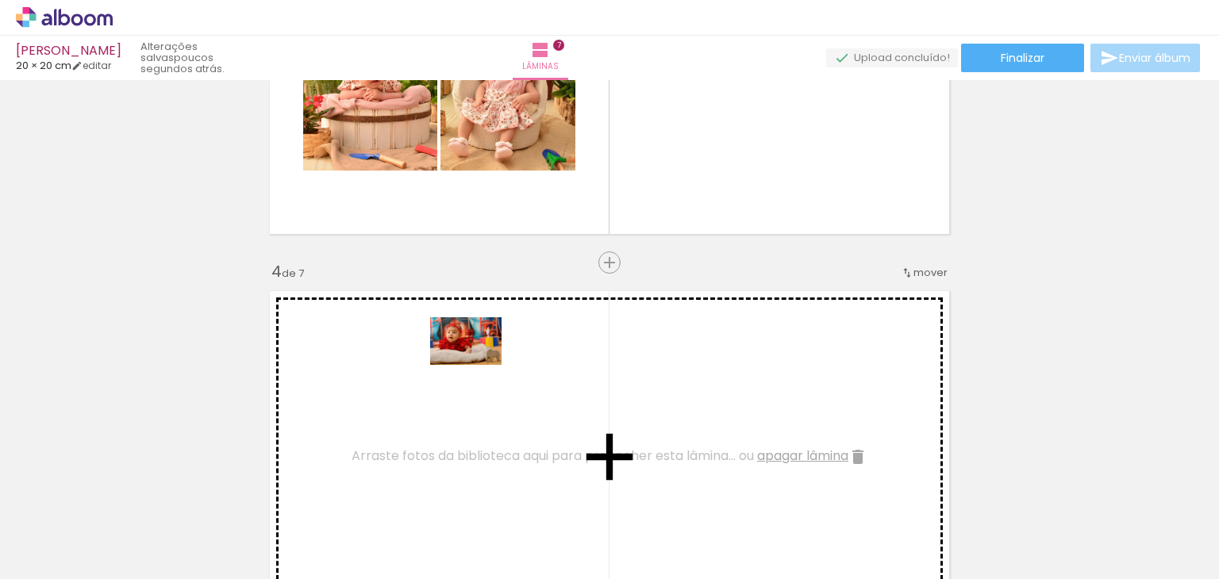
drag, startPoint x: 1027, startPoint y: 483, endPoint x: 988, endPoint y: 510, distance: 48.0
click at [474, 366] on quentale-workspace at bounding box center [609, 289] width 1219 height 579
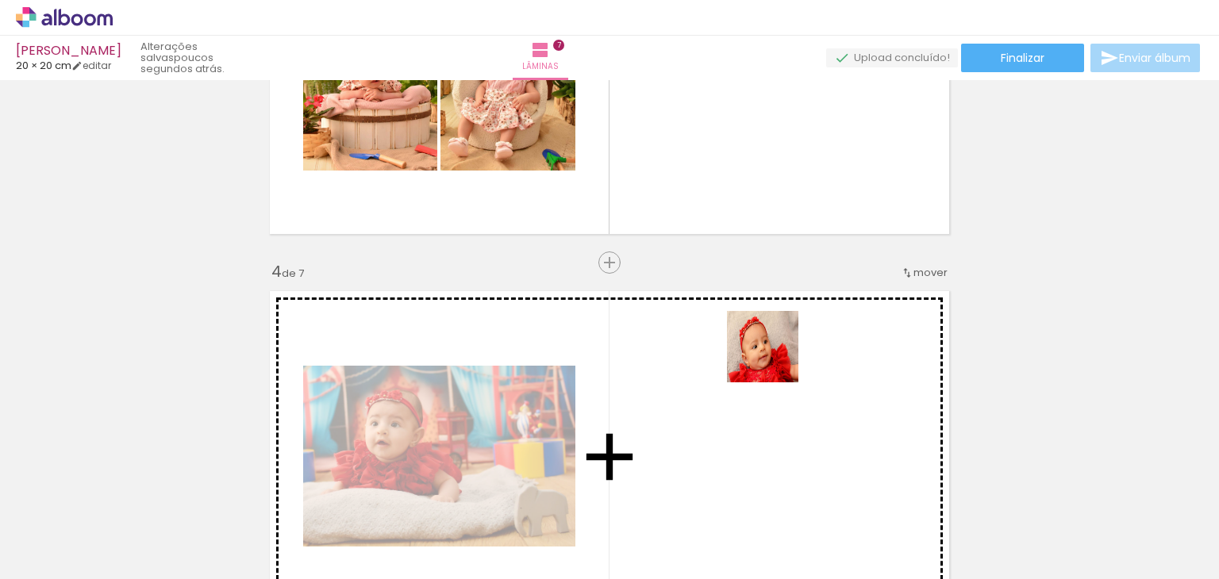
drag, startPoint x: 1055, startPoint y: 534, endPoint x: 774, endPoint y: 359, distance: 331.1
click at [774, 359] on quentale-workspace at bounding box center [609, 289] width 1219 height 579
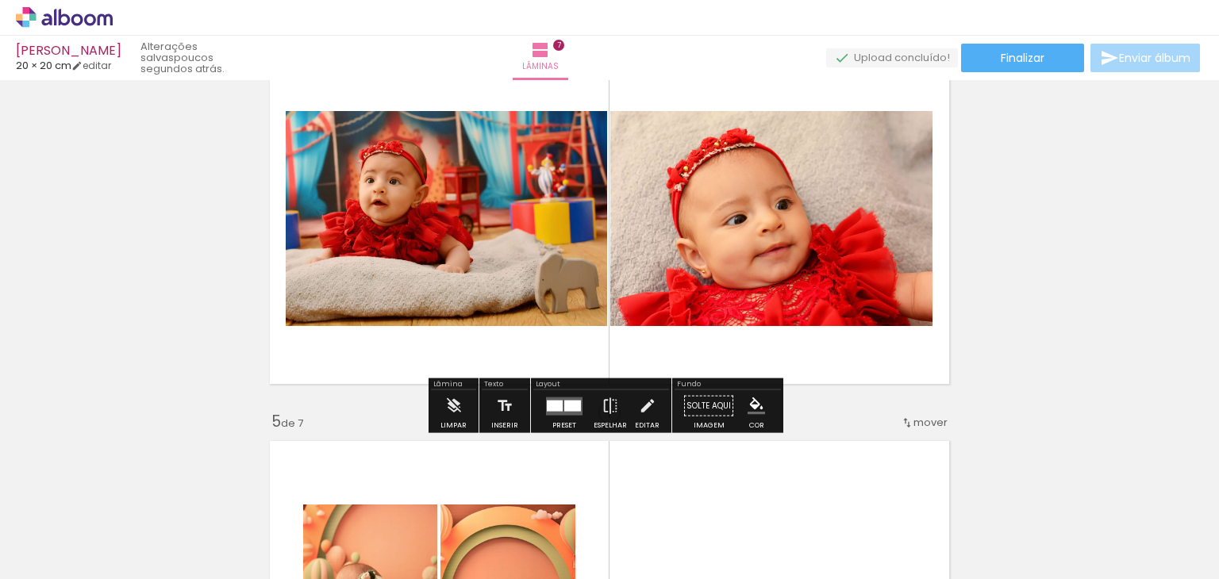
scroll to position [1325, 0]
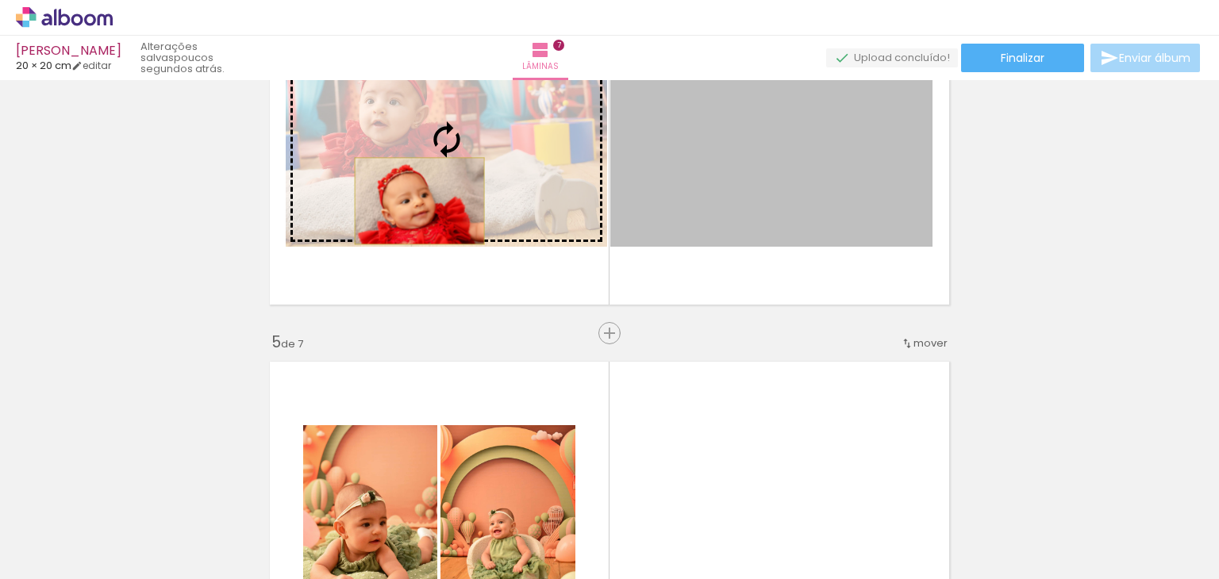
drag, startPoint x: 746, startPoint y: 195, endPoint x: 413, endPoint y: 201, distance: 332.5
click at [0, 0] on slot at bounding box center [0, 0] width 0 height 0
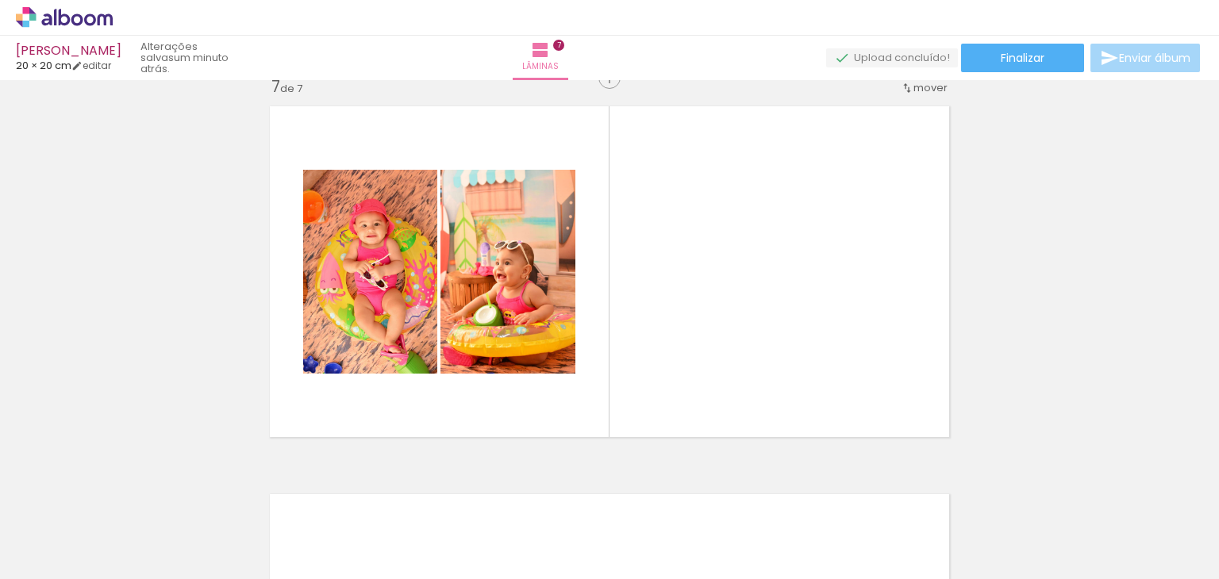
scroll to position [2436, 0]
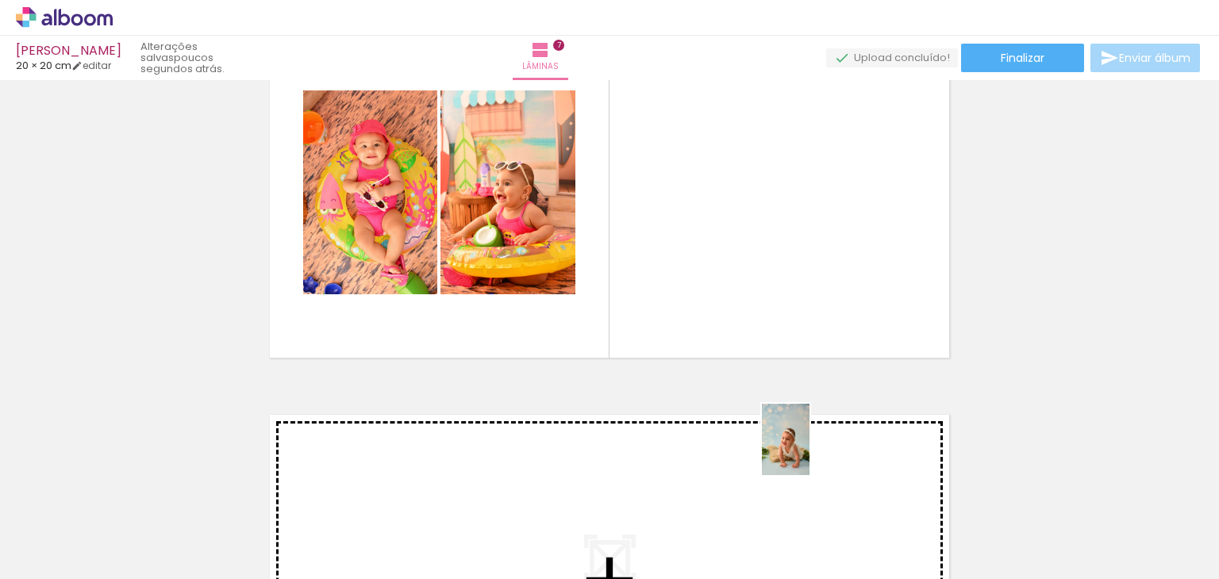
drag, startPoint x: 985, startPoint y: 534, endPoint x: 809, endPoint y: 451, distance: 194.5
click at [809, 451] on quentale-workspace at bounding box center [609, 289] width 1219 height 579
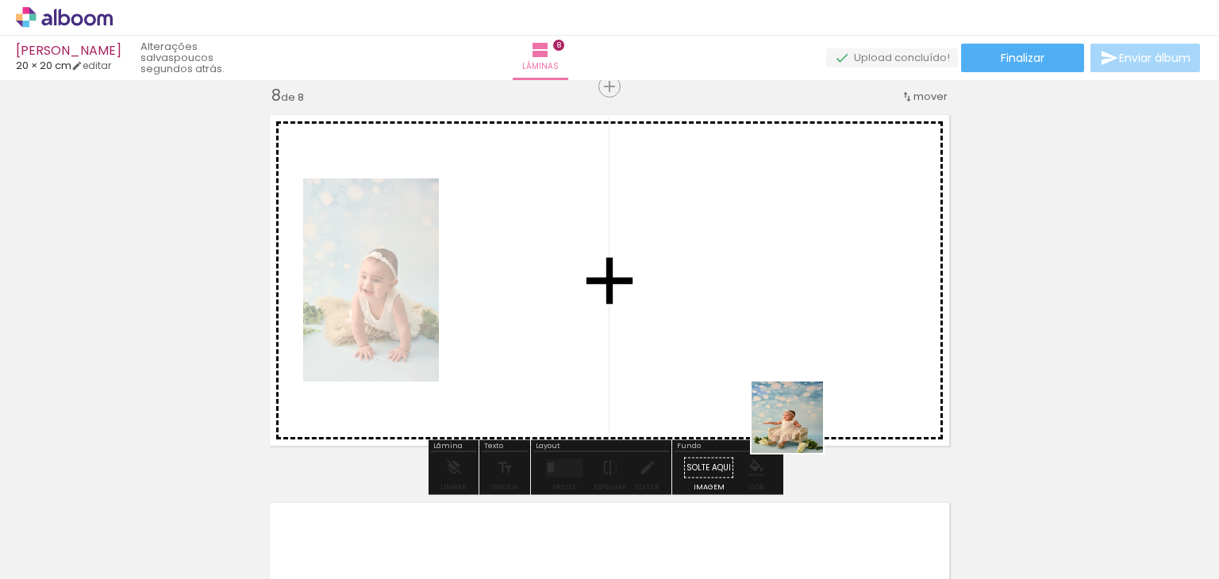
drag, startPoint x: 882, startPoint y: 519, endPoint x: 816, endPoint y: 375, distance: 158.0
click at [801, 310] on quentale-workspace at bounding box center [609, 289] width 1219 height 579
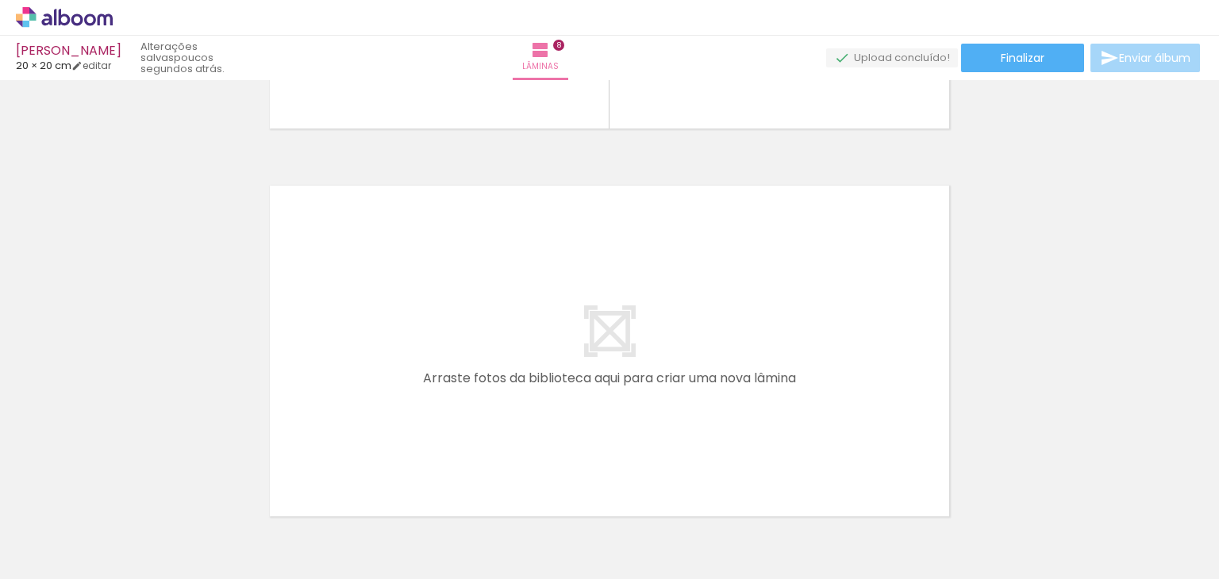
scroll to position [0, 495]
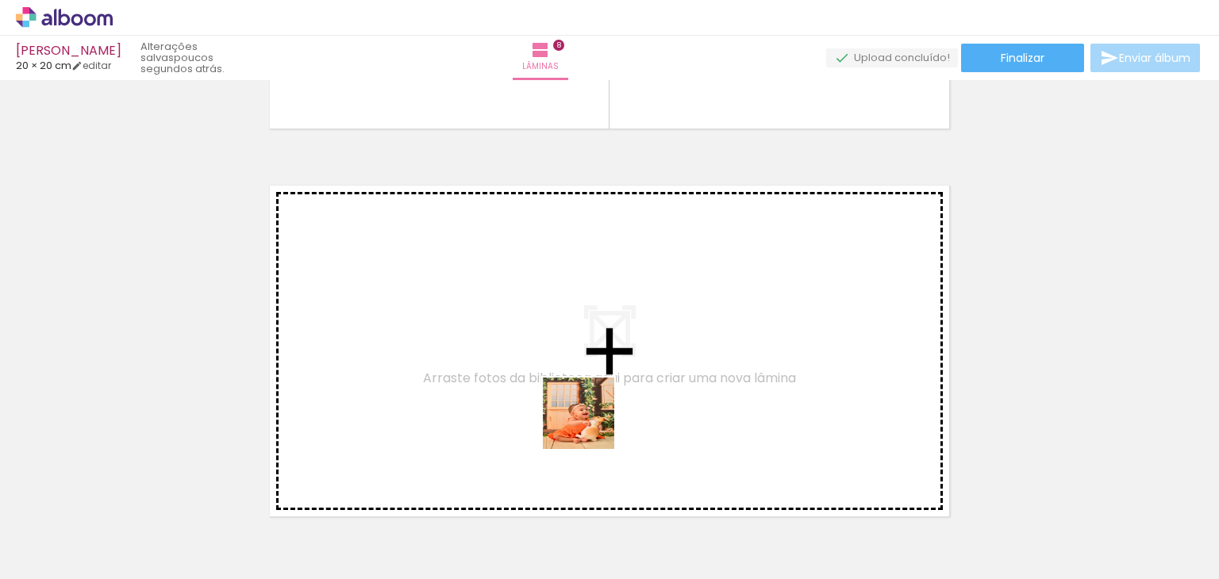
drag, startPoint x: 641, startPoint y: 522, endPoint x: 671, endPoint y: 479, distance: 52.4
click at [548, 364] on quentale-workspace at bounding box center [609, 289] width 1219 height 579
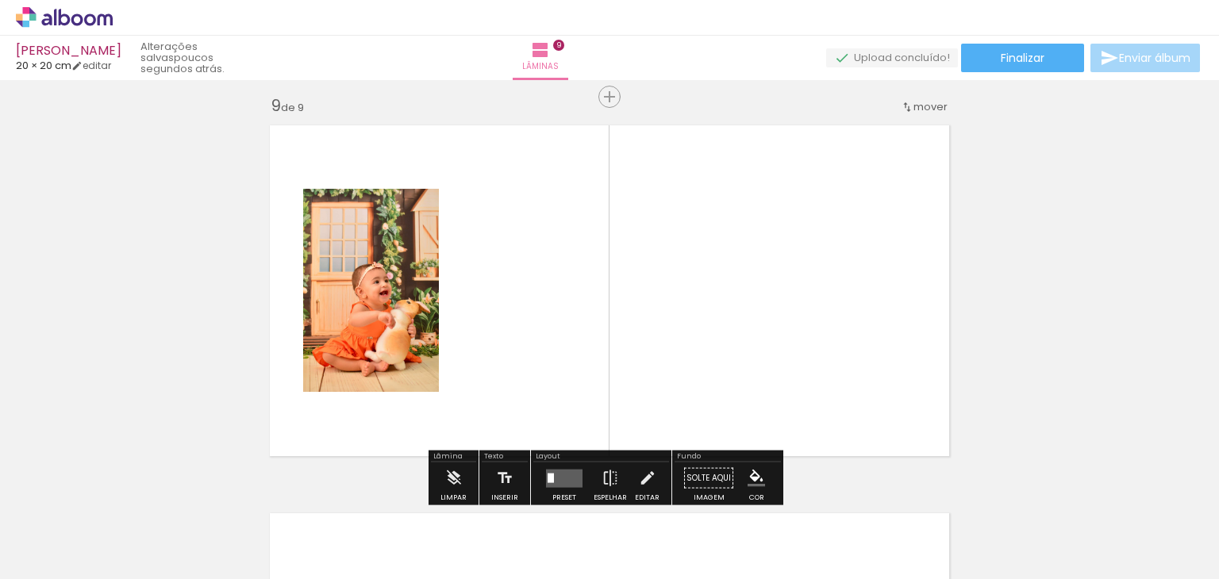
scroll to position [3124, 0]
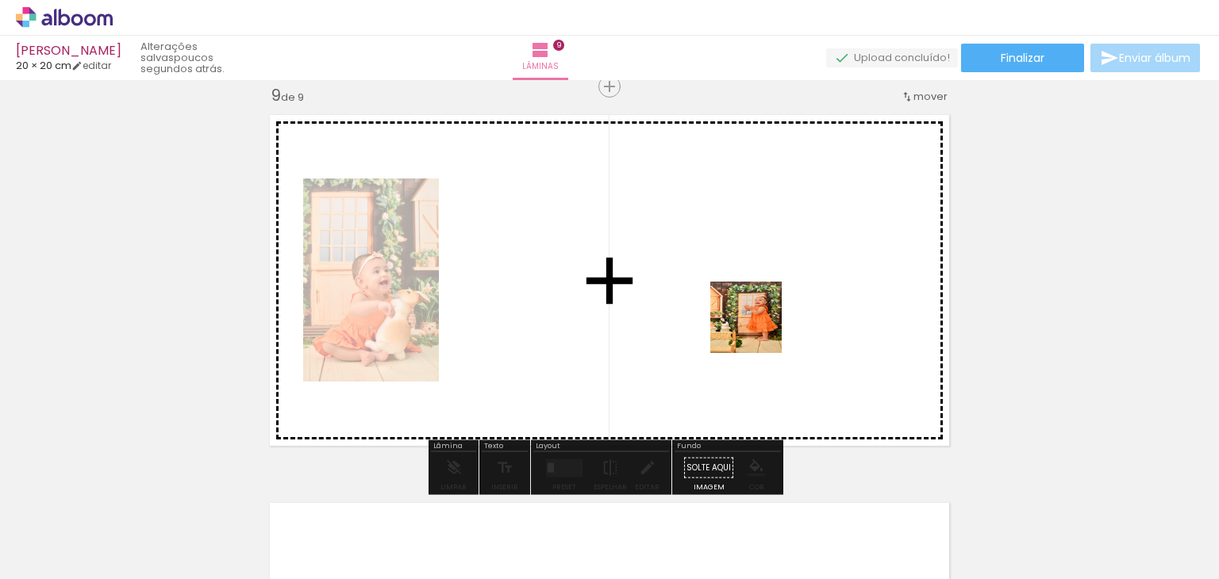
drag, startPoint x: 730, startPoint y: 528, endPoint x: 570, endPoint y: 407, distance: 200.6
click at [763, 290] on quentale-workspace at bounding box center [609, 289] width 1219 height 579
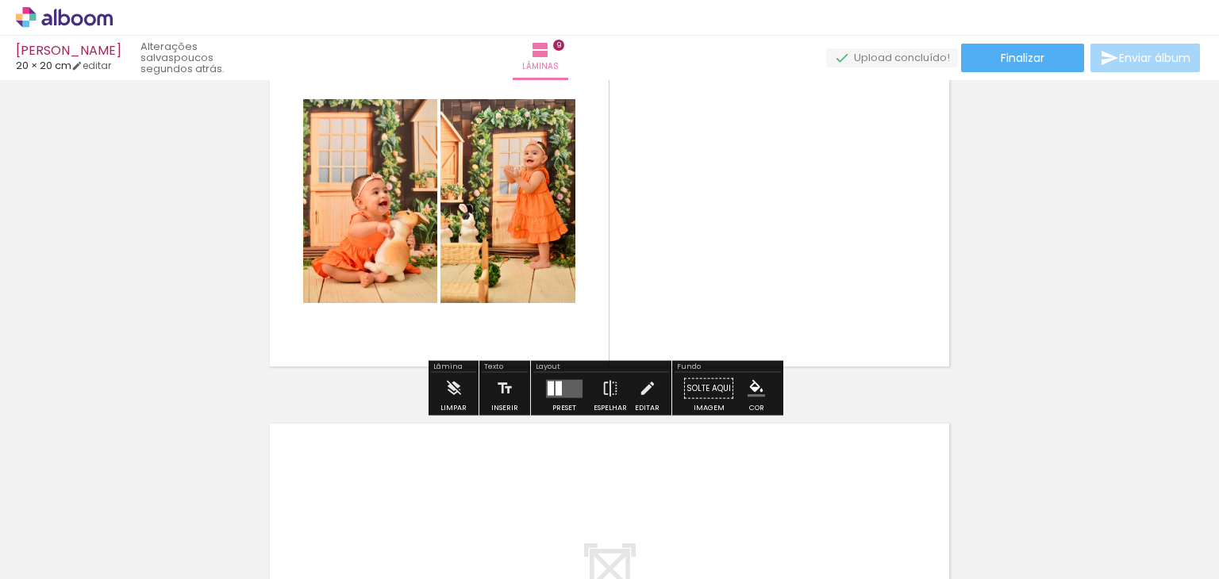
scroll to position [3362, 0]
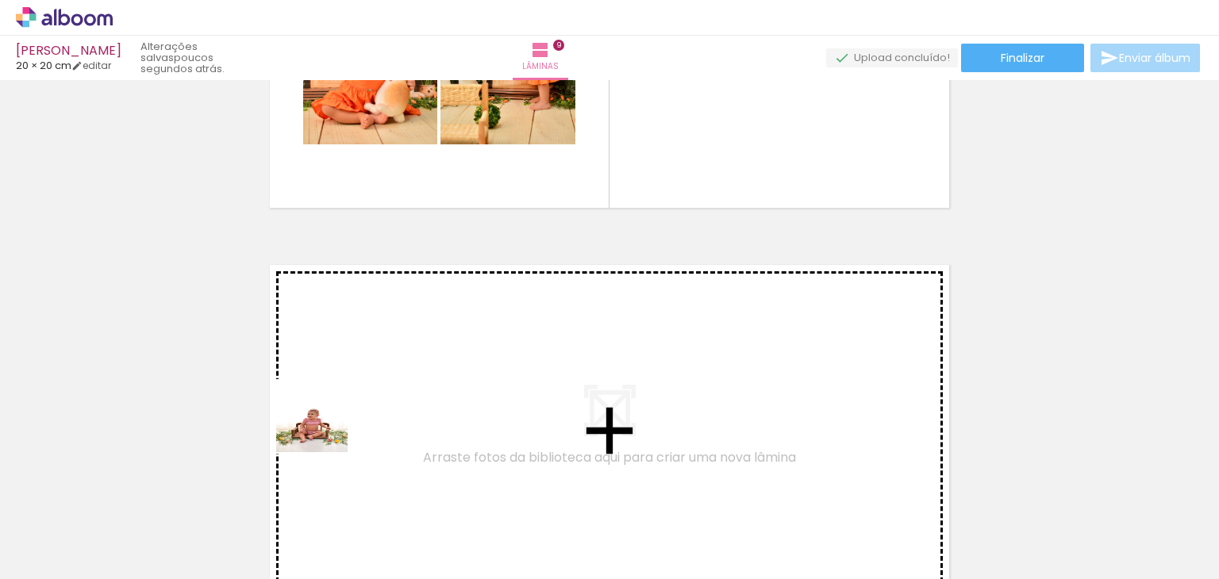
drag, startPoint x: 289, startPoint y: 527, endPoint x: 381, endPoint y: 512, distance: 93.3
click at [344, 372] on quentale-workspace at bounding box center [609, 289] width 1219 height 579
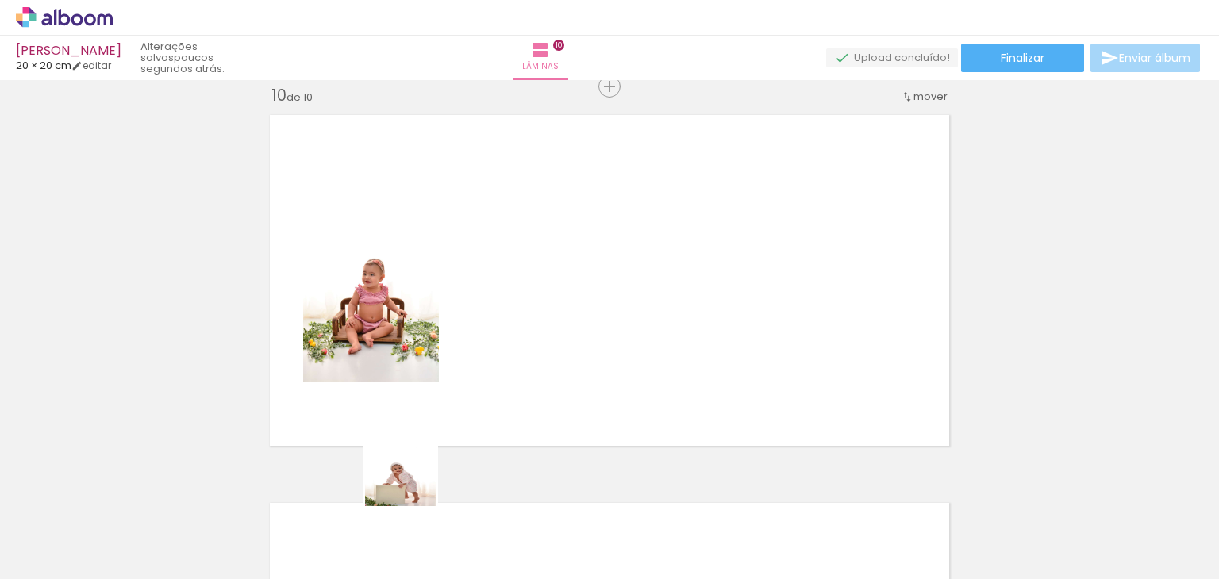
drag, startPoint x: 413, startPoint y: 482, endPoint x: 686, endPoint y: 378, distance: 292.8
click at [613, 308] on quentale-workspace at bounding box center [609, 289] width 1219 height 579
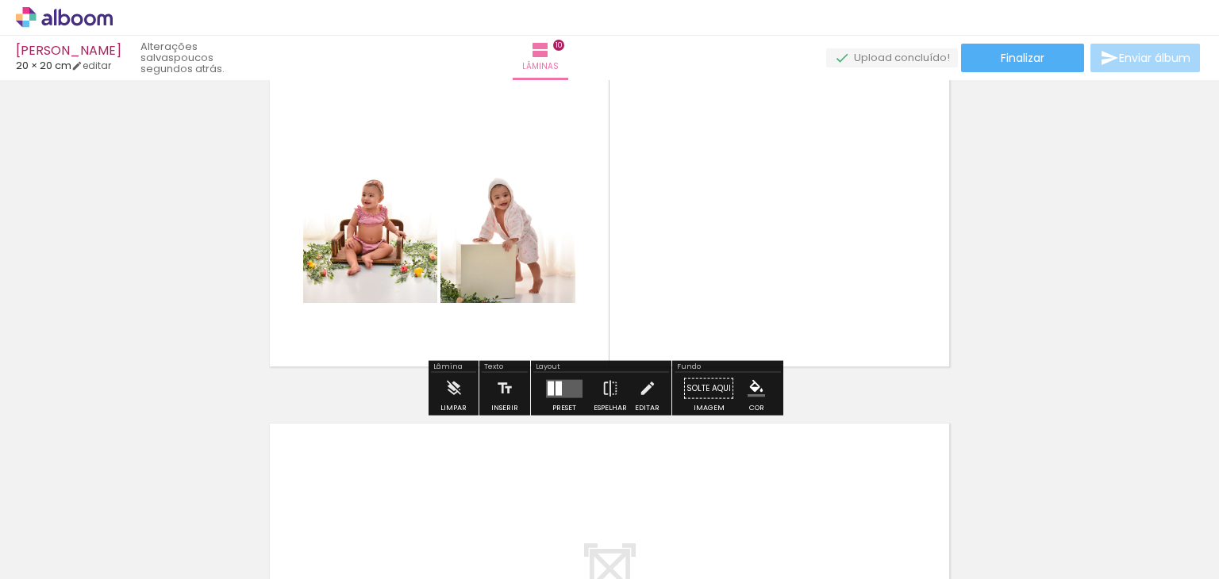
scroll to position [3750, 0]
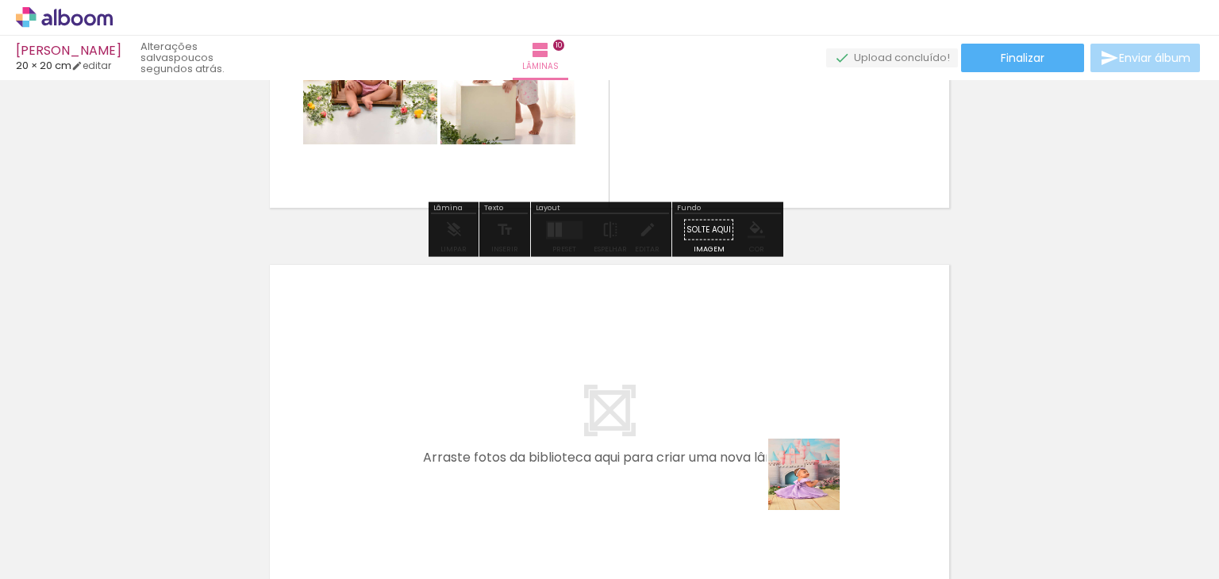
drag, startPoint x: 816, startPoint y: 501, endPoint x: 814, endPoint y: 374, distance: 127.0
click at [814, 374] on quentale-workspace at bounding box center [609, 289] width 1219 height 579
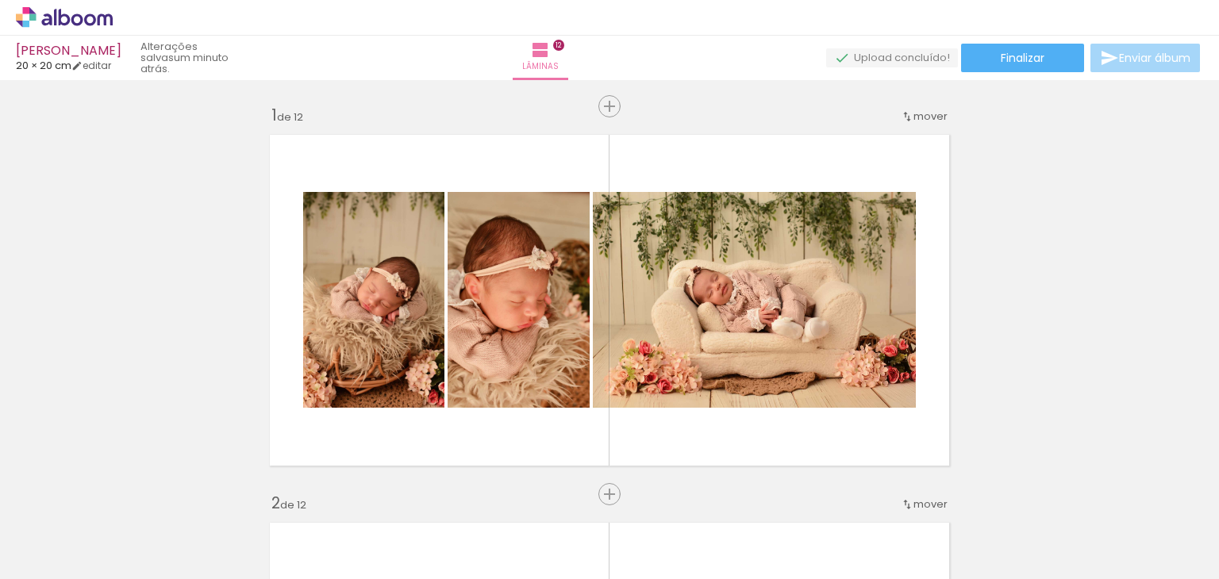
scroll to position [32, 0]
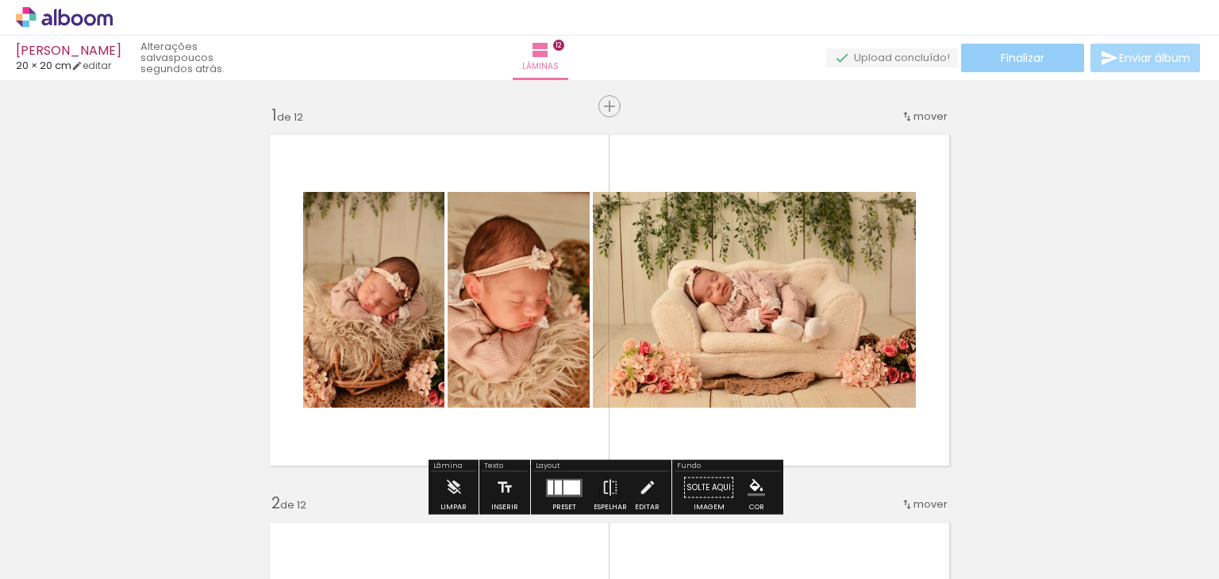
click at [1036, 53] on span "Finalizar" at bounding box center [1023, 57] width 44 height 11
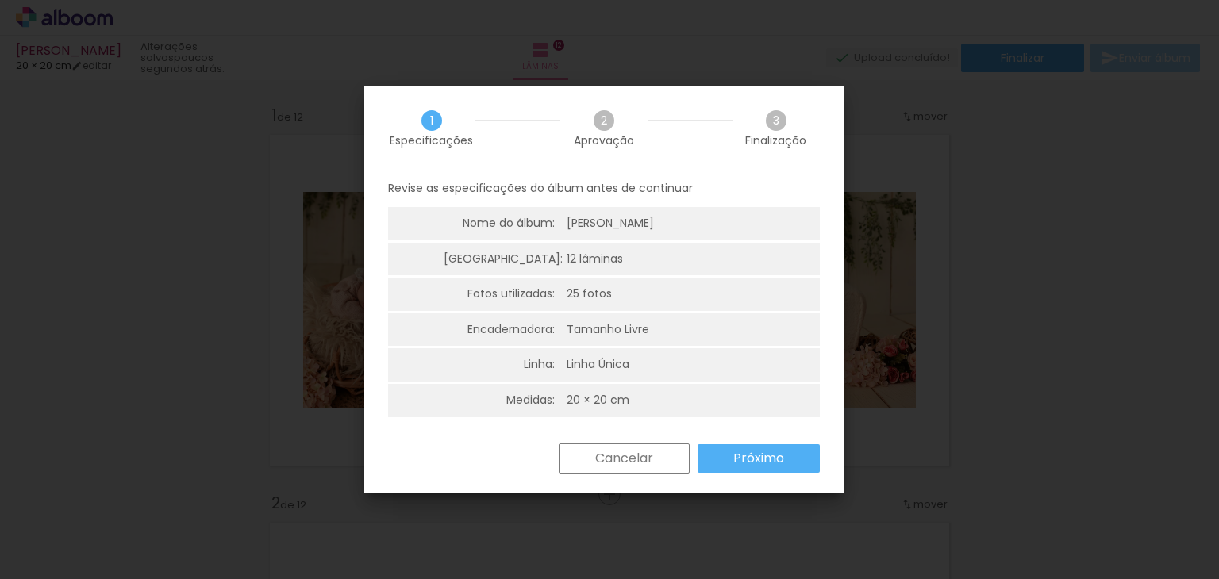
click at [728, 463] on paper-button "Próximo" at bounding box center [758, 458] width 122 height 29
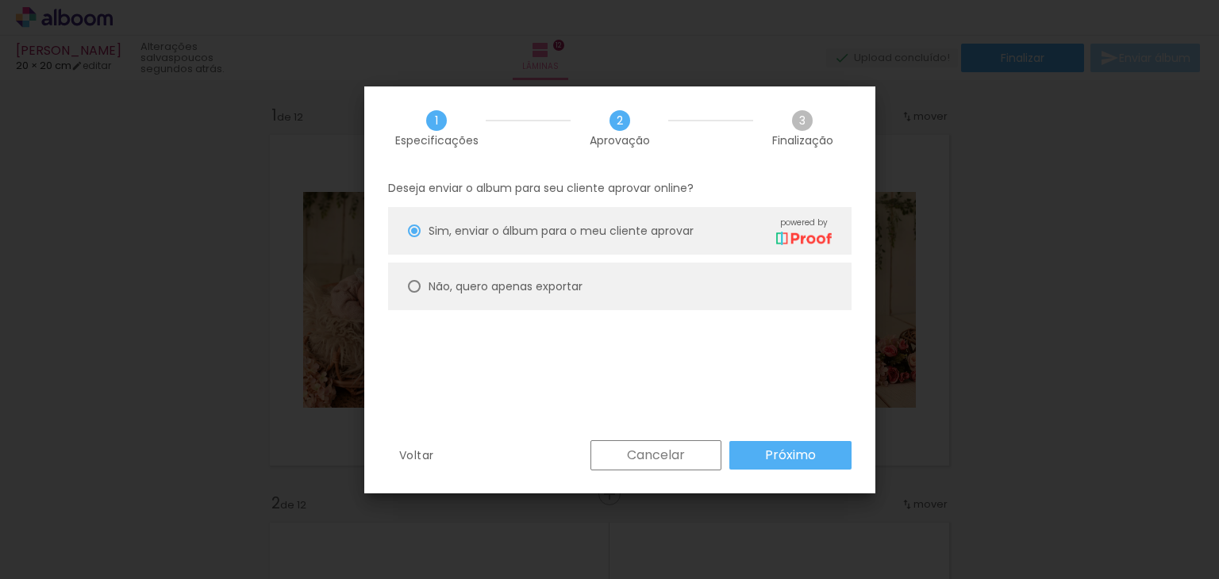
click at [644, 283] on paper-radio-button "Não, quero apenas exportar" at bounding box center [619, 287] width 463 height 48
type paper-radio-button "on"
click at [801, 467] on paper-button "Próximo" at bounding box center [790, 455] width 122 height 29
type input "Alta, 300 DPI"
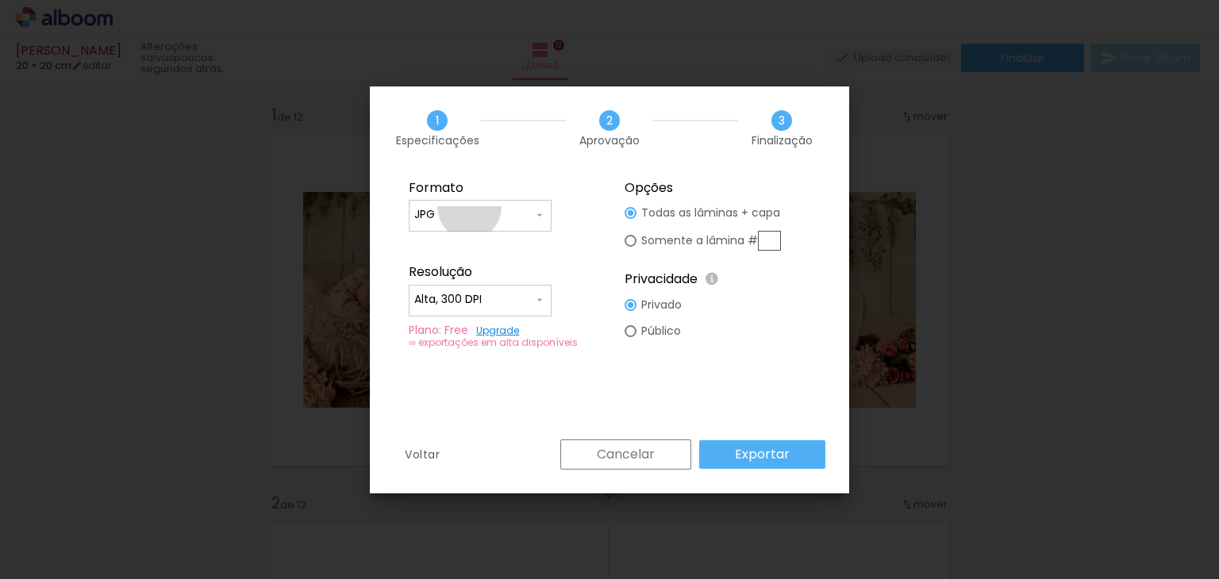
click at [470, 208] on input "JPG" at bounding box center [473, 215] width 119 height 16
click at [470, 208] on paper-item "JPG" at bounding box center [480, 213] width 143 height 32
click at [0, 0] on slot "Exportar" at bounding box center [0, 0] width 0 height 0
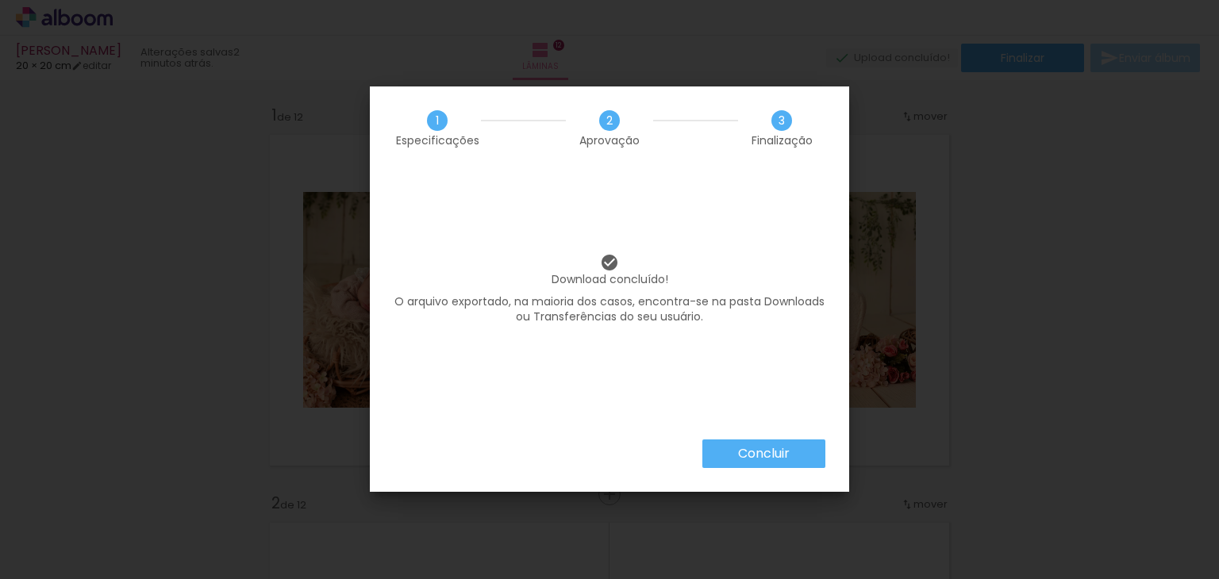
click at [0, 0] on slot "Concluir" at bounding box center [0, 0] width 0 height 0
